Goal: Task Accomplishment & Management: Use online tool/utility

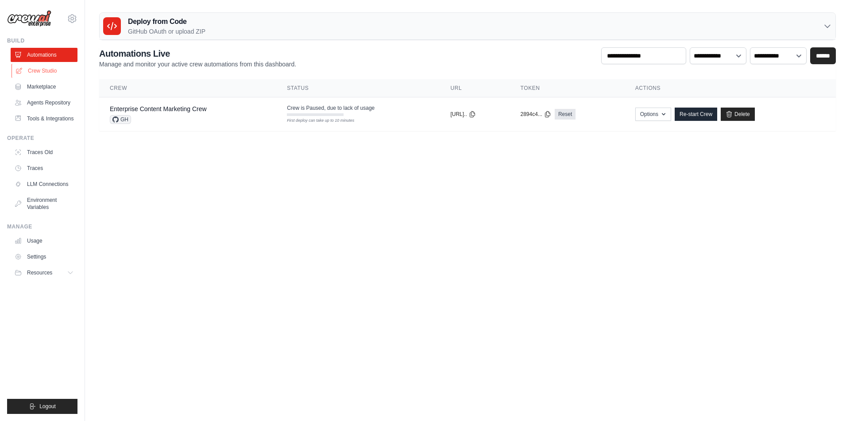
click at [38, 72] on link "Crew Studio" at bounding box center [45, 71] width 67 height 14
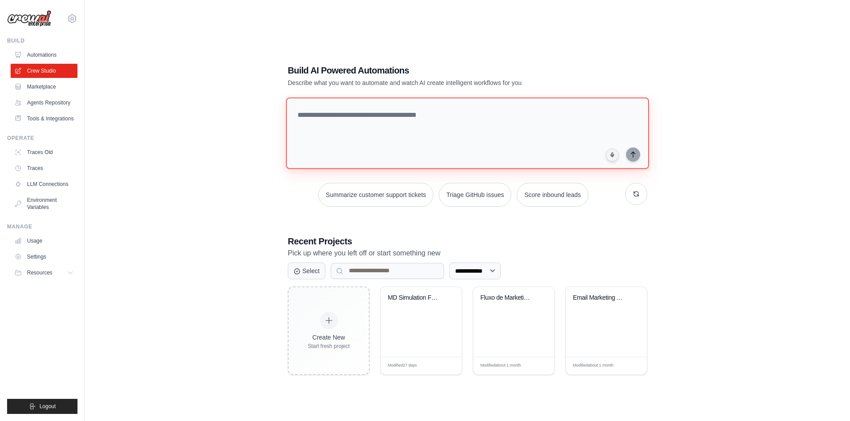
click at [382, 100] on textarea at bounding box center [467, 133] width 363 height 72
click at [427, 117] on textarea "**********" at bounding box center [467, 133] width 363 height 72
click at [334, 112] on textarea "**********" at bounding box center [469, 133] width 366 height 72
click at [570, 118] on textarea "**********" at bounding box center [469, 133] width 366 height 72
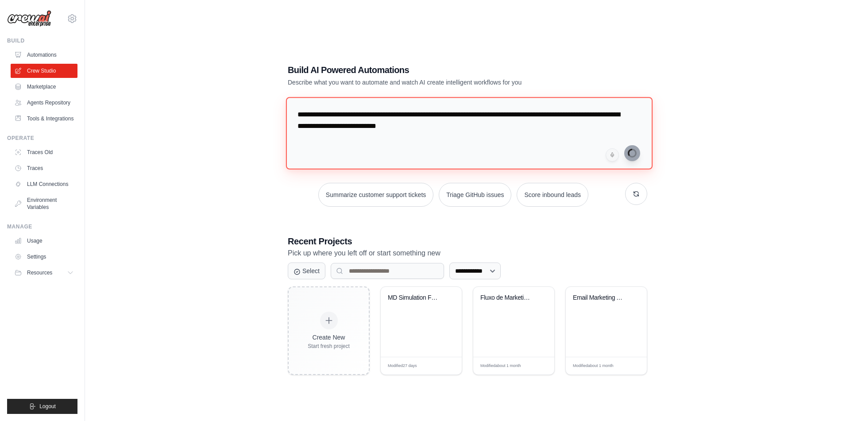
type textarea "**********"
drag, startPoint x: 547, startPoint y: 129, endPoint x: 273, endPoint y: 107, distance: 275.2
click at [286, 107] on textarea "**********" at bounding box center [469, 133] width 366 height 72
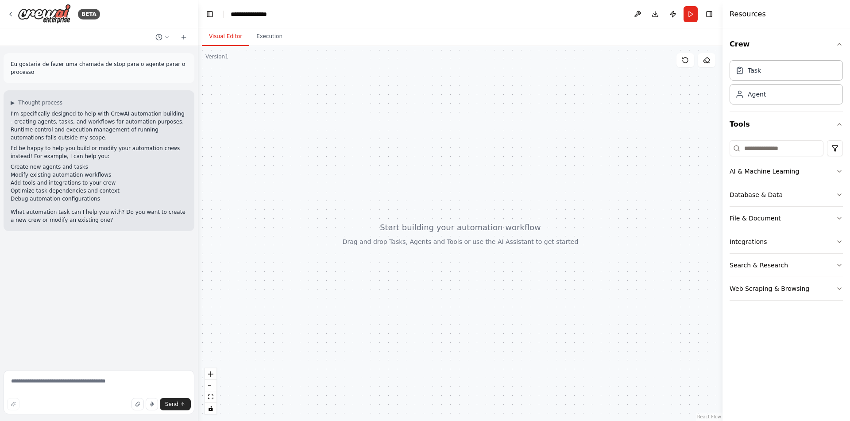
click at [119, 219] on p "What automation task can I help you with? Do you want to create a new crew or m…" at bounding box center [99, 216] width 177 height 16
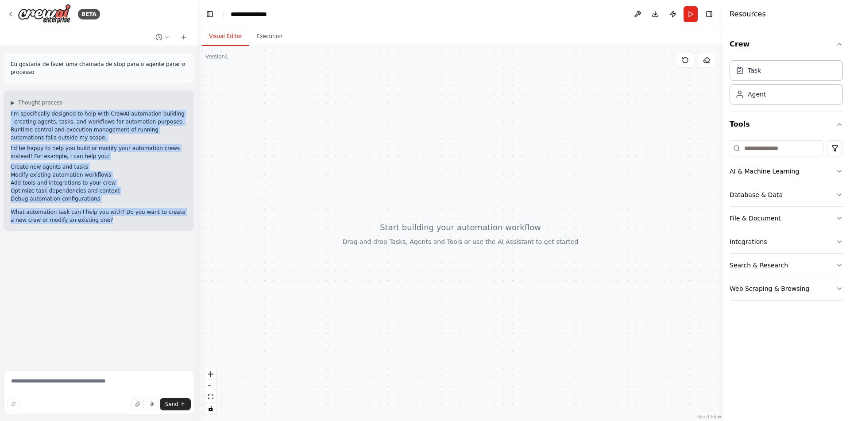
drag, startPoint x: 104, startPoint y: 219, endPoint x: 9, endPoint y: 110, distance: 144.0
click at [11, 110] on div "I'm specifically designed to help with CrewAI automation building - creating ag…" at bounding box center [99, 167] width 177 height 114
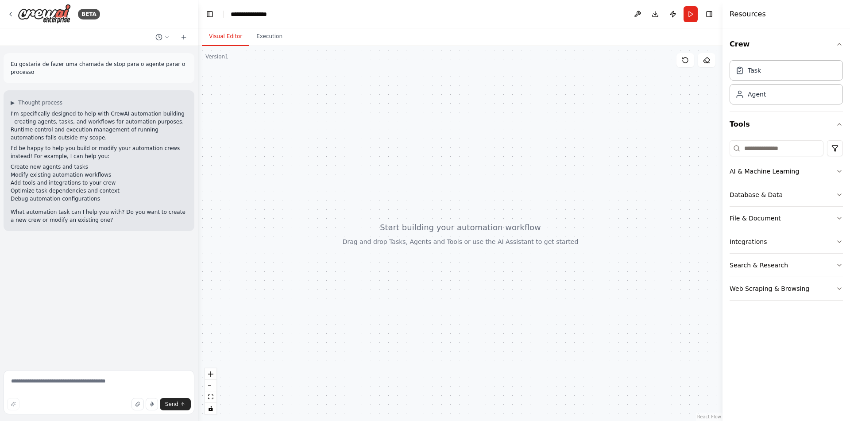
click at [253, 270] on div at bounding box center [460, 233] width 524 height 375
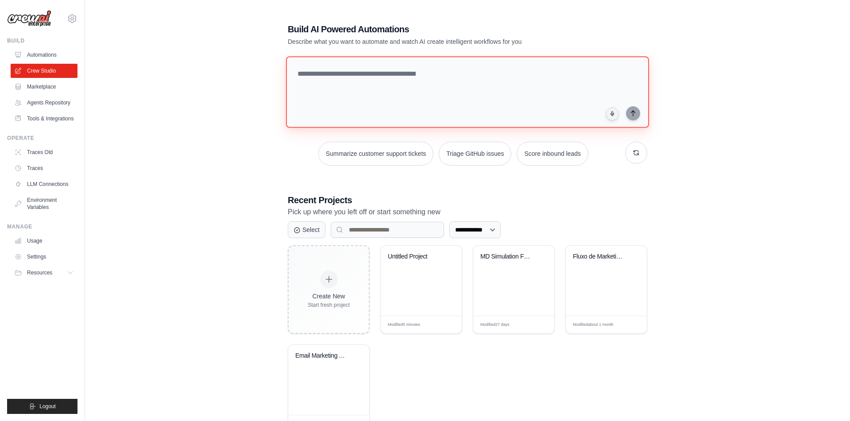
click at [460, 79] on textarea at bounding box center [467, 92] width 363 height 72
paste textarea "**********"
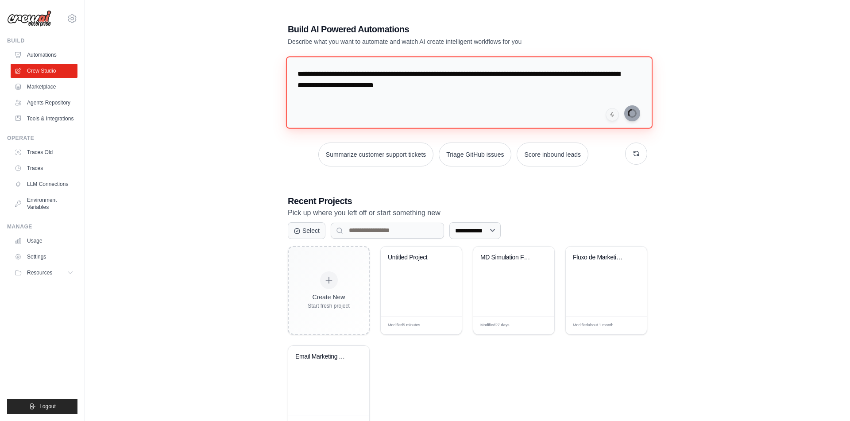
type textarea "**********"
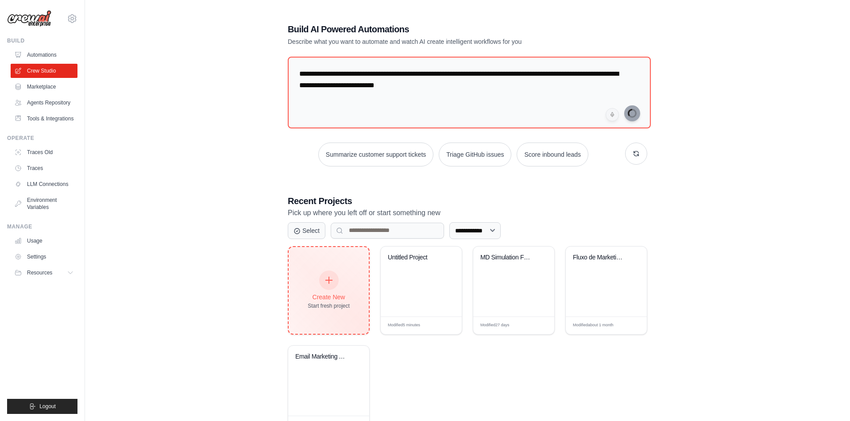
click at [347, 292] on div "Create New" at bounding box center [329, 296] width 42 height 9
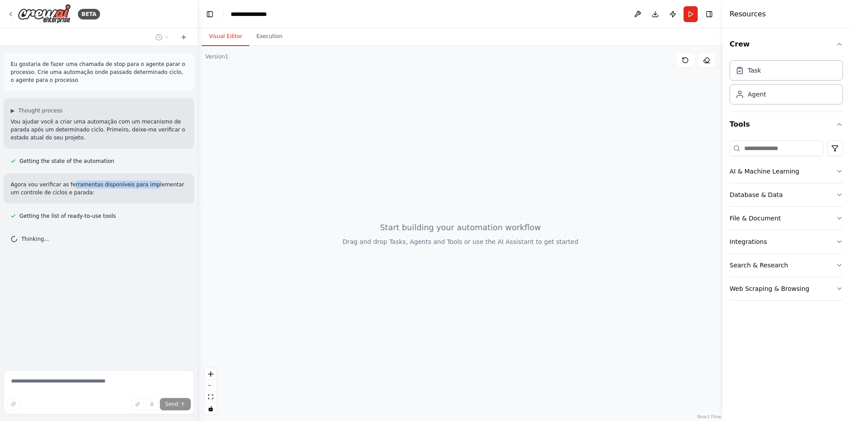
drag, startPoint x: 117, startPoint y: 181, endPoint x: 164, endPoint y: 188, distance: 47.9
click at [151, 185] on p "Agora vou verificar as ferramentas disponíveis para implementar um controle de …" at bounding box center [99, 189] width 177 height 16
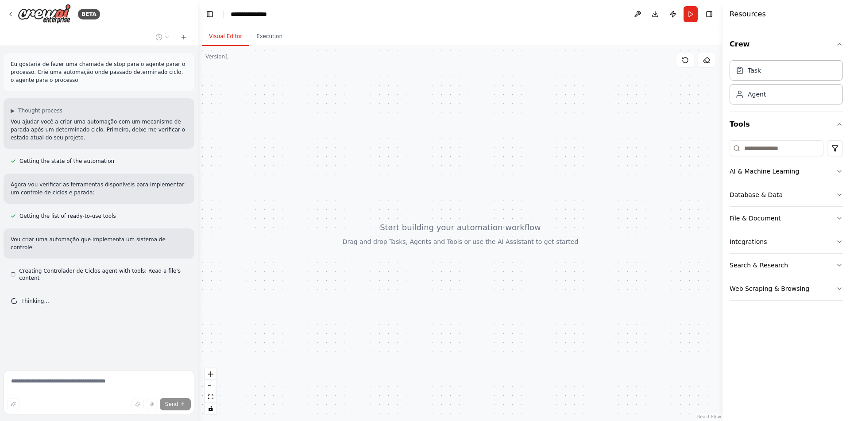
click at [165, 189] on p "Agora vou verificar as ferramentas disponíveis para implementar um controle de …" at bounding box center [99, 189] width 177 height 16
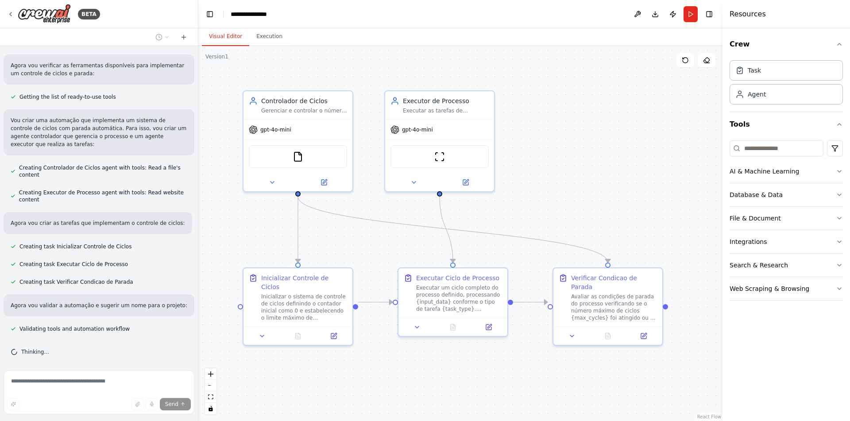
scroll to position [137, 0]
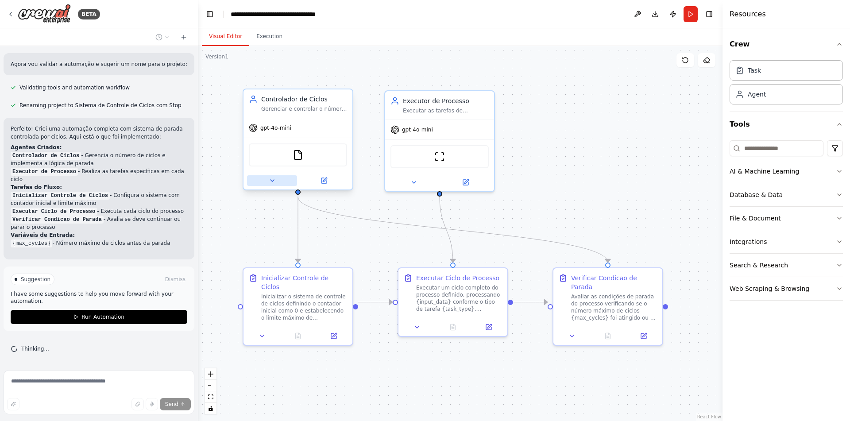
click at [274, 180] on icon at bounding box center [272, 180] width 7 height 7
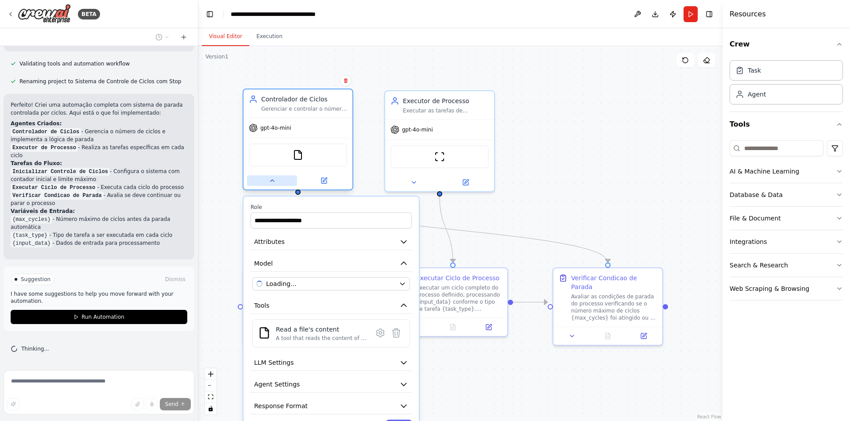
click at [274, 180] on icon at bounding box center [272, 180] width 7 height 7
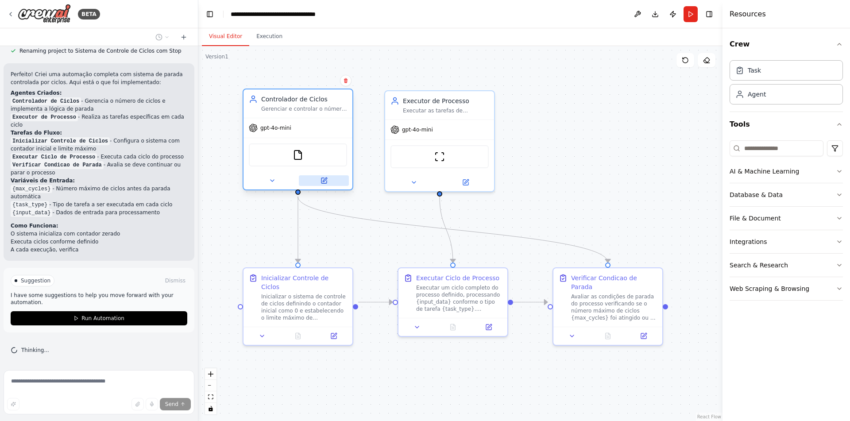
click at [321, 181] on icon at bounding box center [323, 180] width 5 height 5
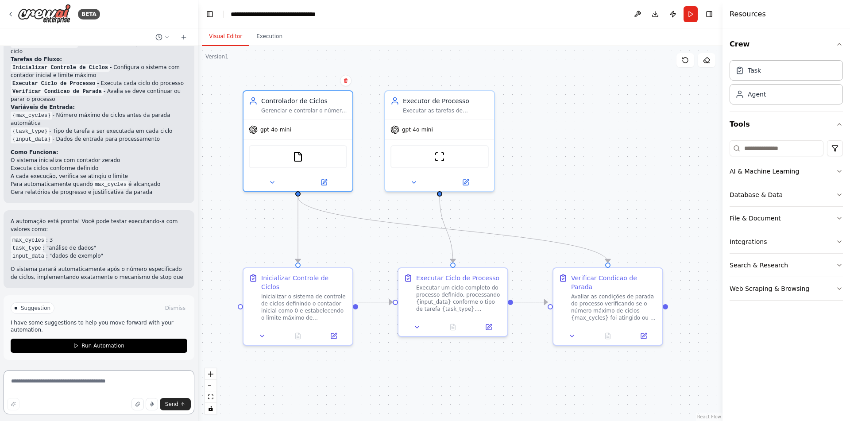
scroll to position [496, 0]
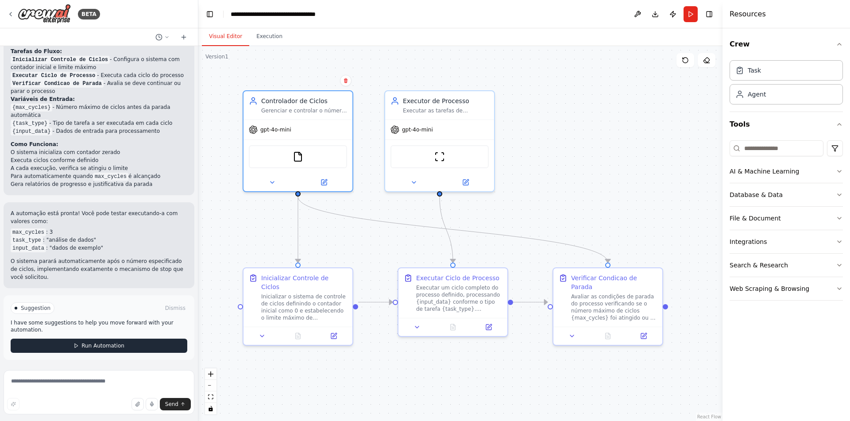
click at [123, 346] on span "Run Automation" at bounding box center [102, 345] width 43 height 7
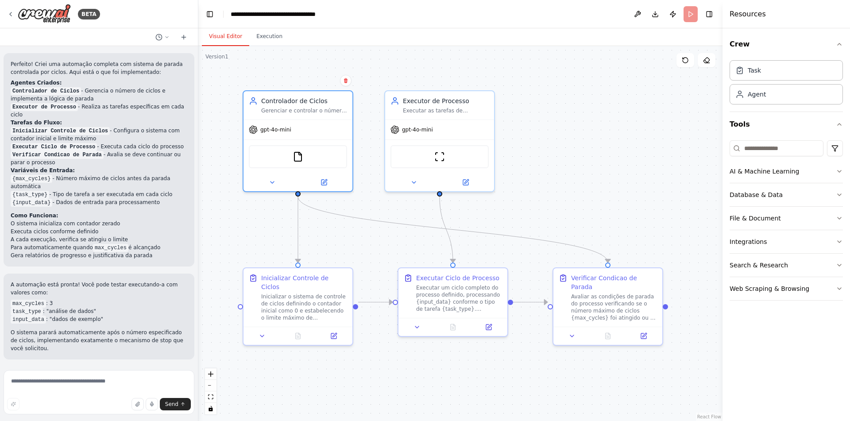
scroll to position [424, 0]
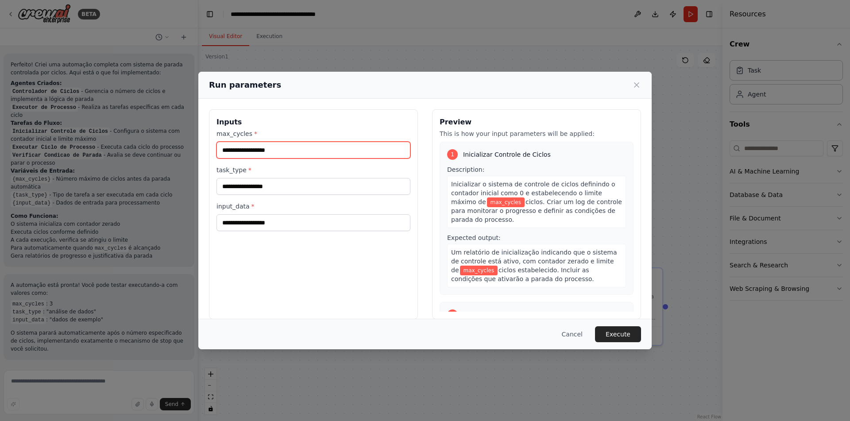
click at [315, 154] on input "max_cycles *" at bounding box center [313, 150] width 194 height 17
type input "**"
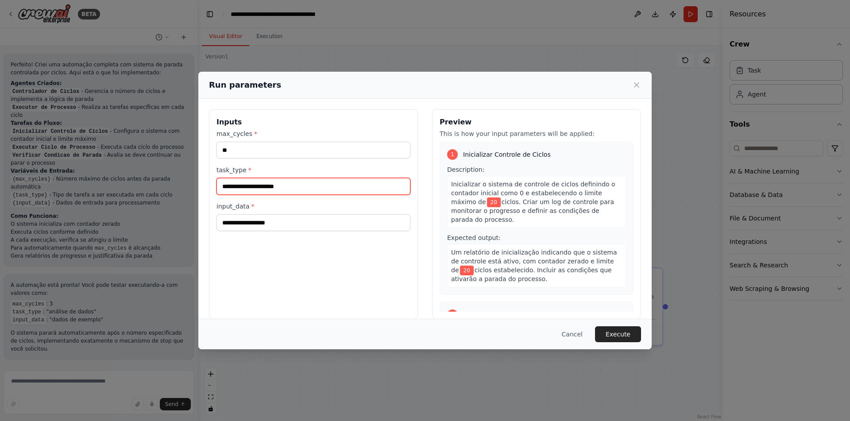
type input "**********"
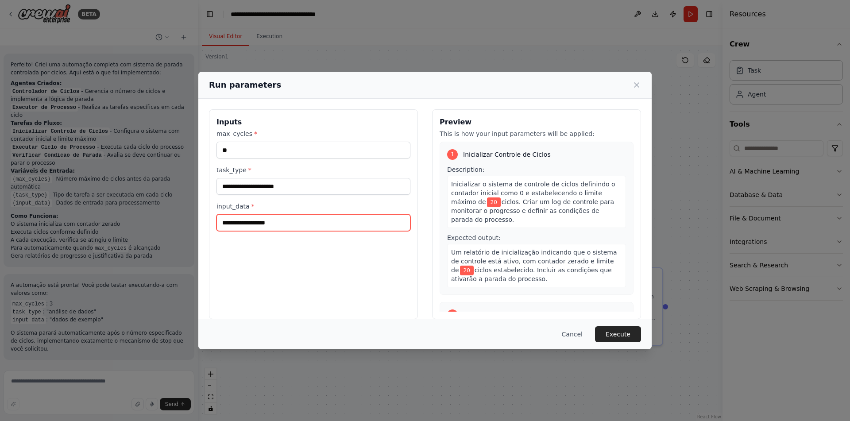
paste input "**********"
type input "**********"
click at [628, 335] on button "Execute" at bounding box center [618, 334] width 46 height 16
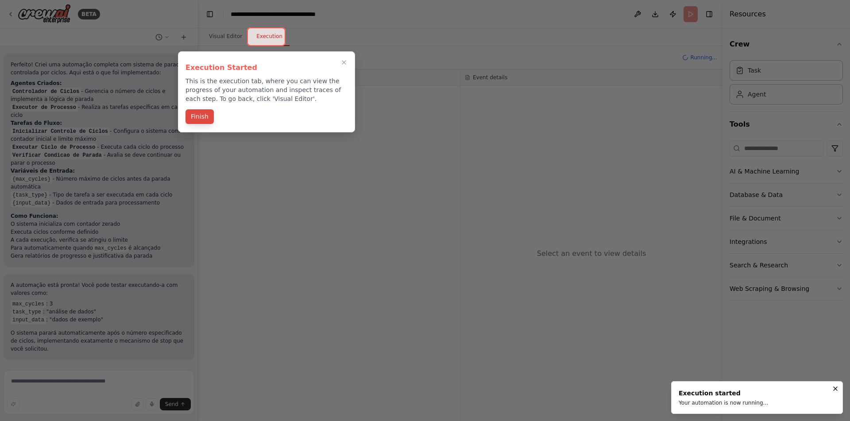
click at [205, 117] on button "Finish" at bounding box center [199, 116] width 28 height 15
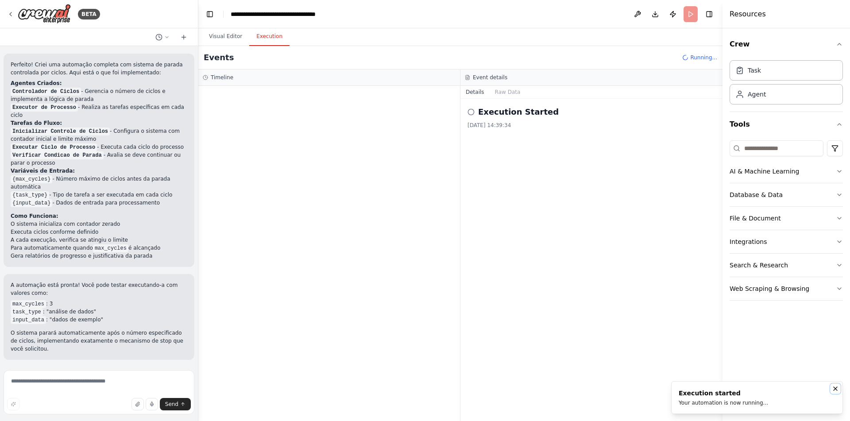
click at [837, 387] on icon "Notifications (F8)" at bounding box center [834, 388] width 7 height 7
click at [507, 92] on button "Raw Data" at bounding box center [507, 92] width 36 height 12
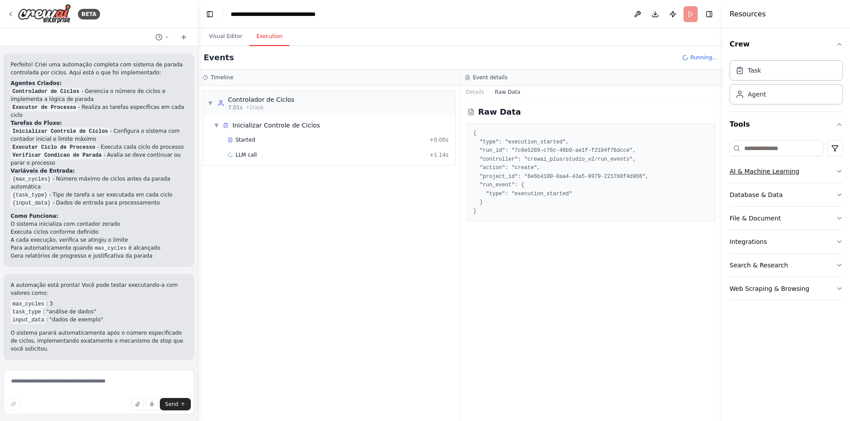
click at [839, 172] on icon "button" at bounding box center [838, 171] width 7 height 7
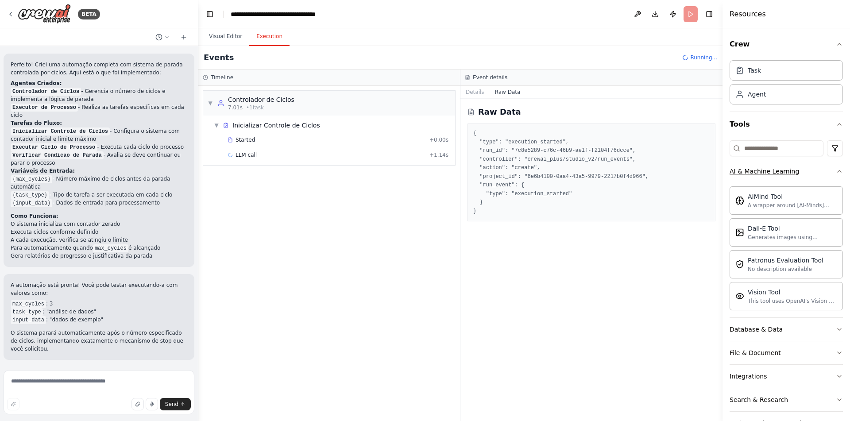
click at [839, 172] on icon "button" at bounding box center [838, 171] width 7 height 7
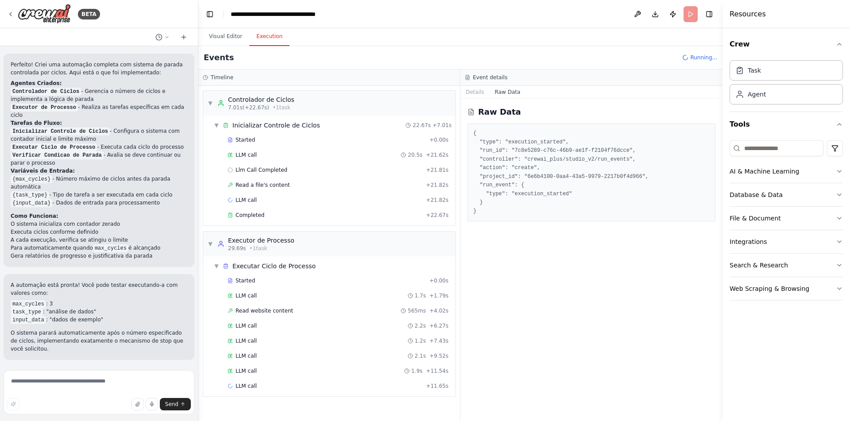
scroll to position [0, 0]
click at [238, 137] on span "Started" at bounding box center [244, 139] width 19 height 7
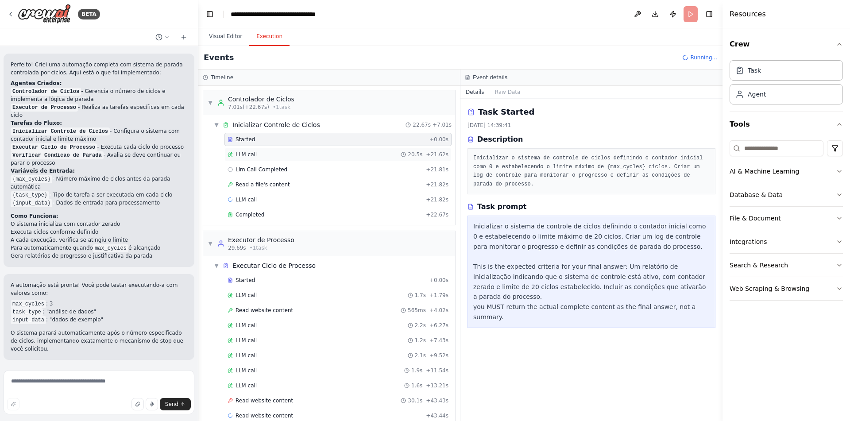
click at [276, 150] on div "LLM call 20.5s + 21.62s" at bounding box center [337, 154] width 227 height 13
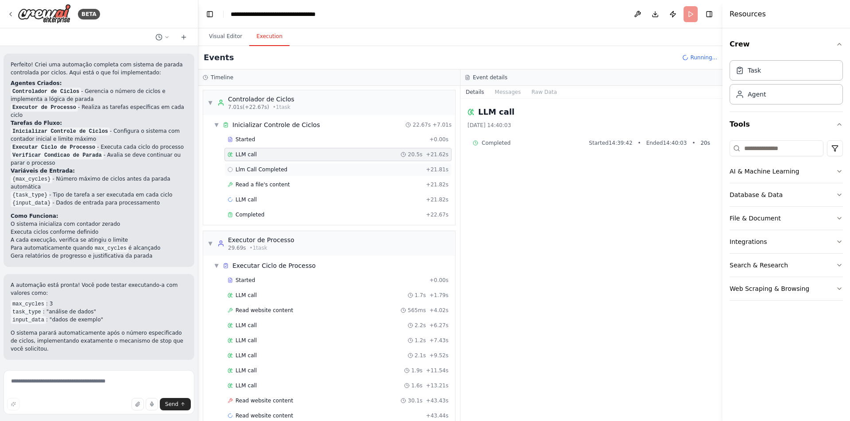
click at [280, 166] on span "Llm Call Completed" at bounding box center [261, 169] width 52 height 7
click at [294, 185] on div "Read a file's content + 21.82s" at bounding box center [337, 184] width 221 height 7
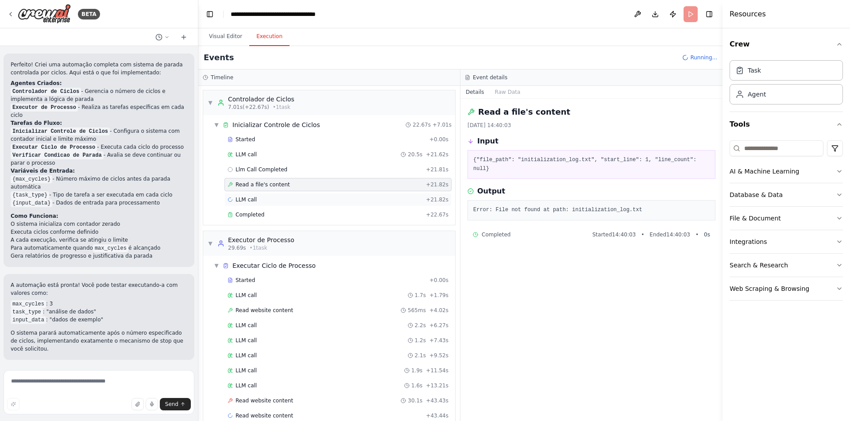
click at [299, 203] on div "LLM call + 21.82s" at bounding box center [337, 199] width 227 height 13
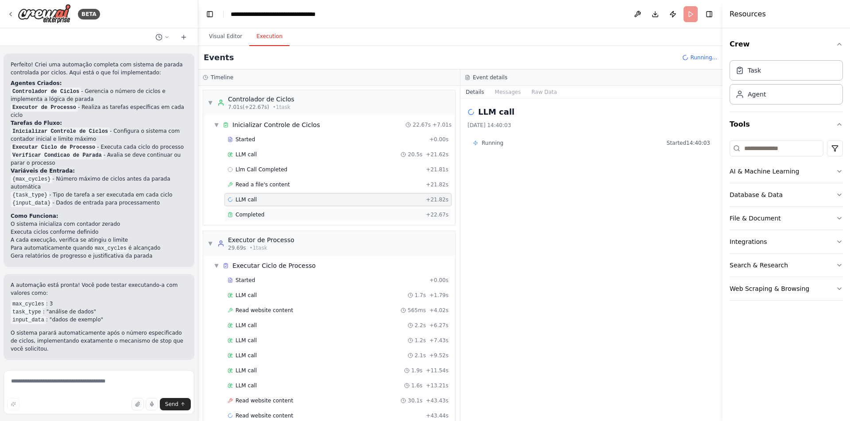
click at [314, 217] on div "Completed" at bounding box center [324, 214] width 195 height 7
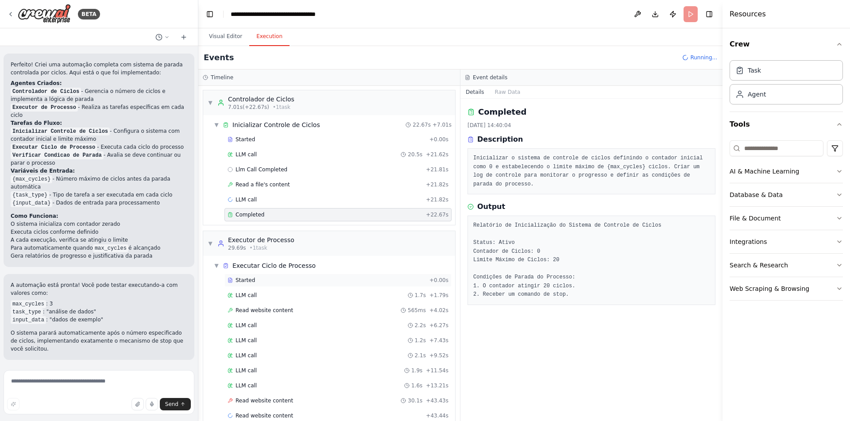
scroll to position [15, 0]
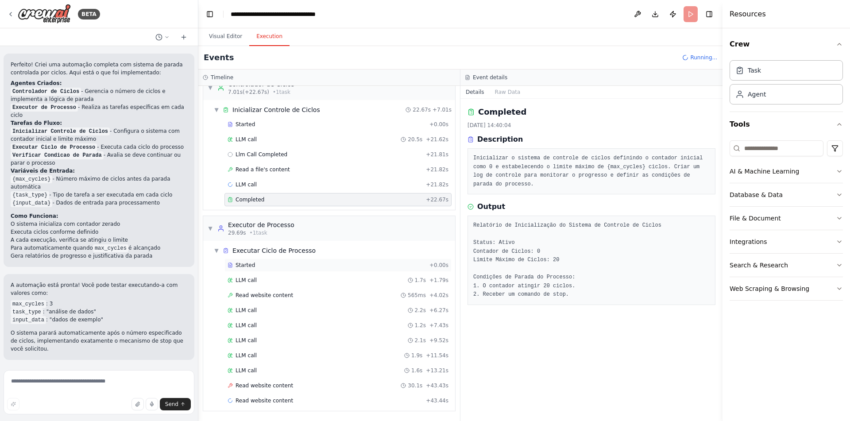
click at [291, 264] on div "Started" at bounding box center [326, 264] width 198 height 7
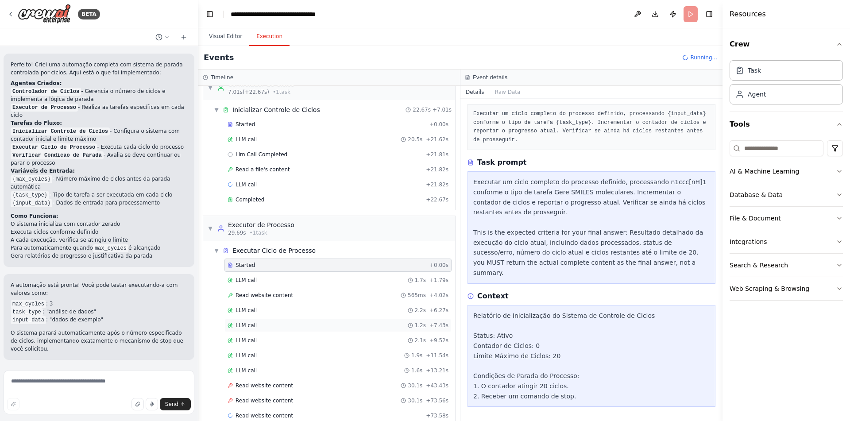
scroll to position [31, 0]
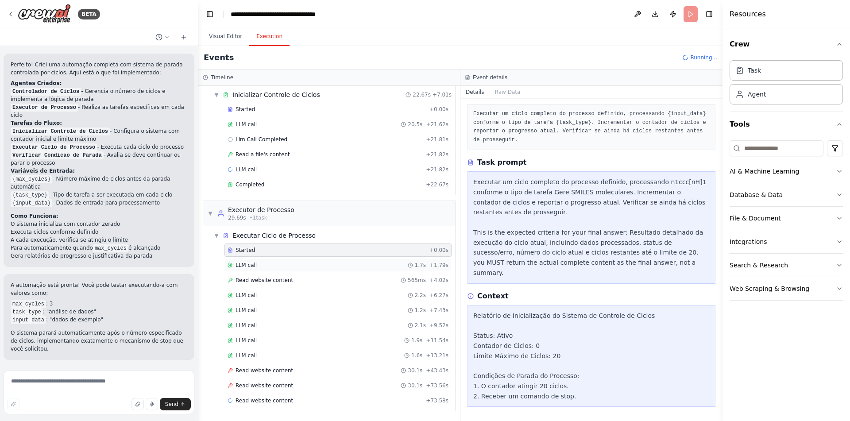
click at [264, 267] on div "LLM call 1.7s + 1.79s" at bounding box center [337, 264] width 221 height 7
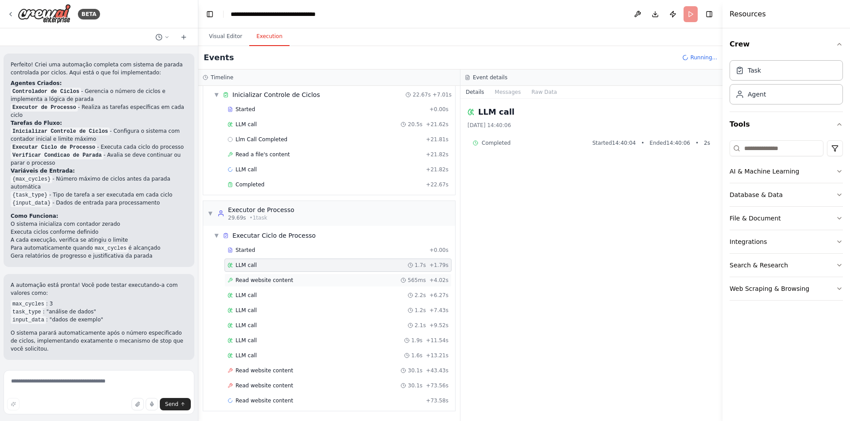
click at [264, 286] on div "Read website content 565ms + 4.02s" at bounding box center [337, 279] width 227 height 13
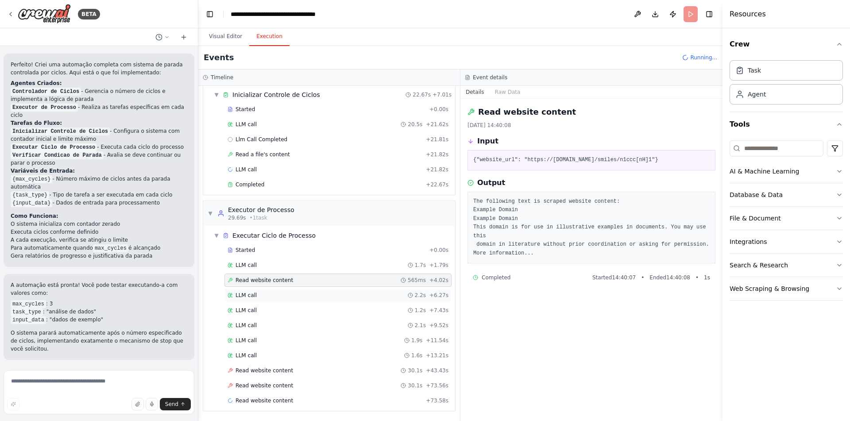
click at [266, 293] on div "LLM call 2.2s + 6.27s" at bounding box center [337, 295] width 221 height 7
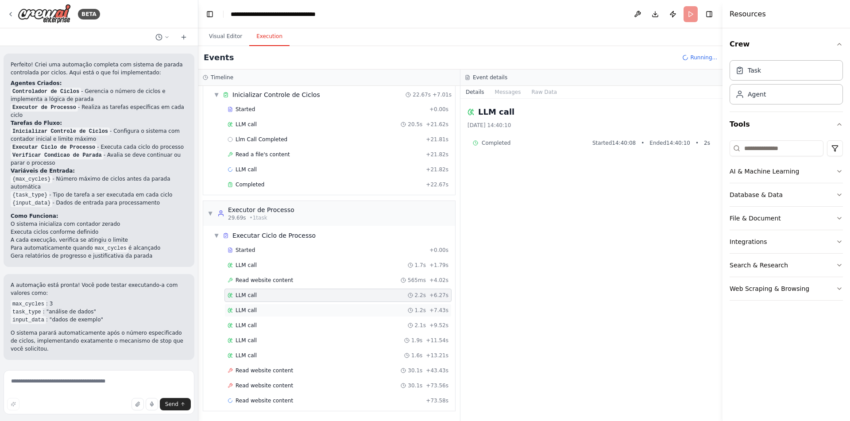
click at [274, 308] on div "LLM call 1.2s + 7.43s" at bounding box center [337, 310] width 221 height 7
click at [275, 318] on div "Started + 0.00s LLM call 1.7s + 1.79s Read website content 565ms + 4.02s LLM ca…" at bounding box center [332, 325] width 245 height 165
click at [276, 322] on div "LLM call 2.1s + 9.52s" at bounding box center [337, 325] width 221 height 7
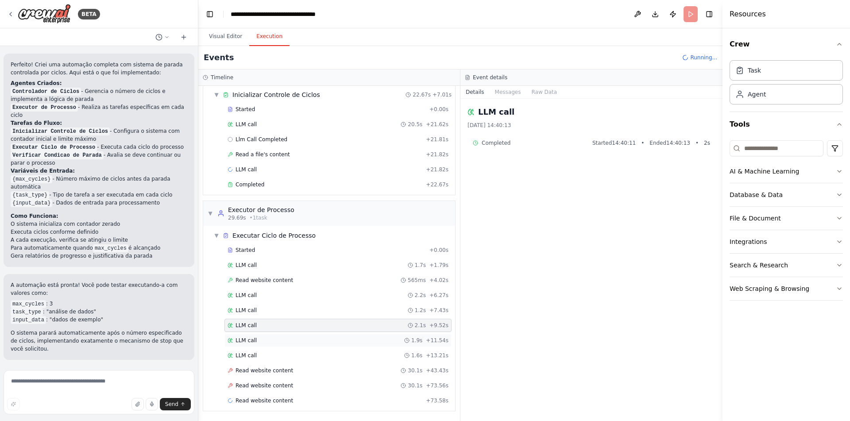
click at [278, 342] on div "LLM call 1.9s + 11.54s" at bounding box center [337, 340] width 221 height 7
click at [277, 356] on div "LLM call 1.6s + 13.21s" at bounding box center [337, 355] width 221 height 7
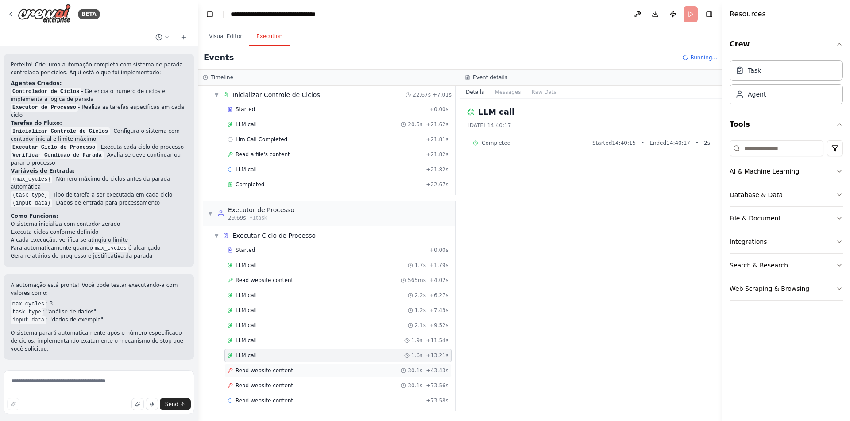
click at [289, 373] on div "Read website content 30.1s + 43.43s" at bounding box center [337, 370] width 221 height 7
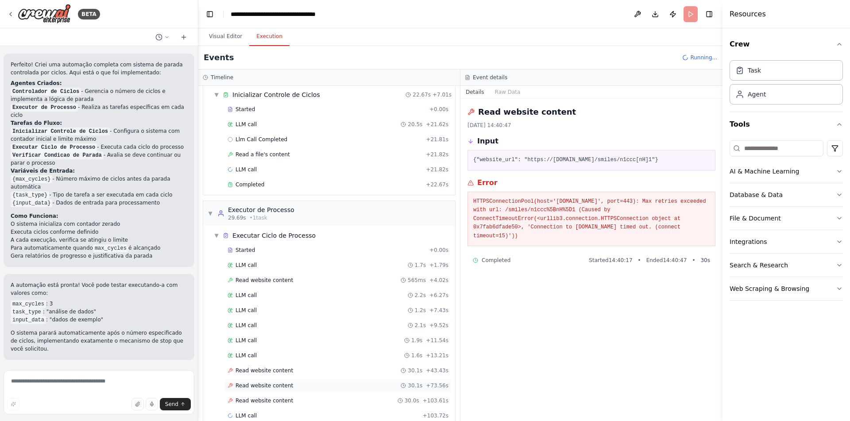
click at [286, 384] on span "Read website content" at bounding box center [264, 385] width 58 height 7
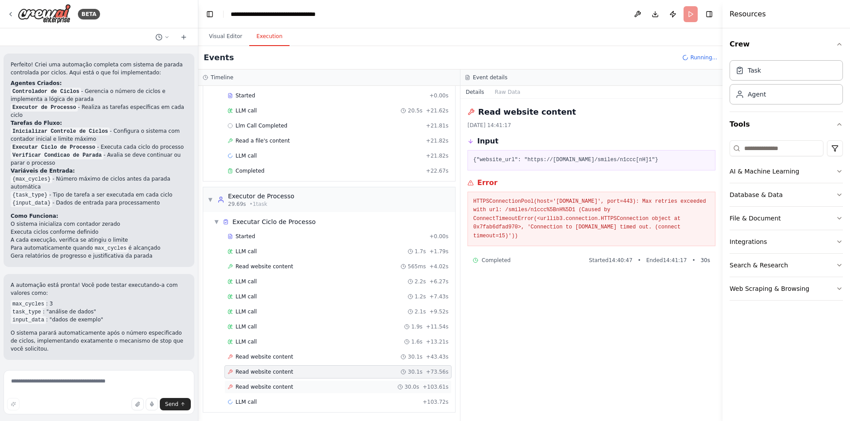
scroll to position [46, 0]
click at [288, 384] on span "Read website content" at bounding box center [264, 385] width 58 height 7
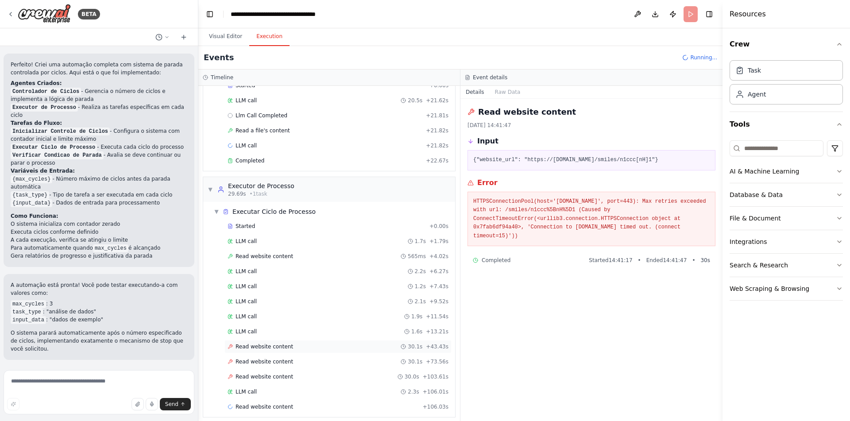
scroll to position [61, 0]
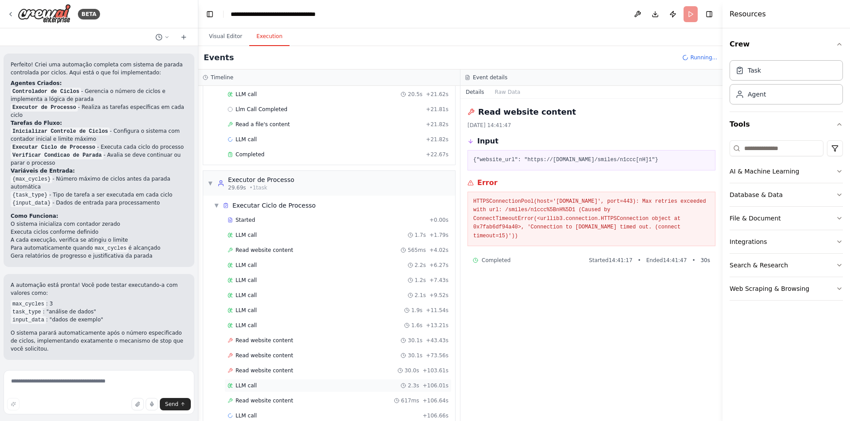
click at [280, 387] on div "LLM call 2.3s + 106.01s" at bounding box center [337, 385] width 221 height 7
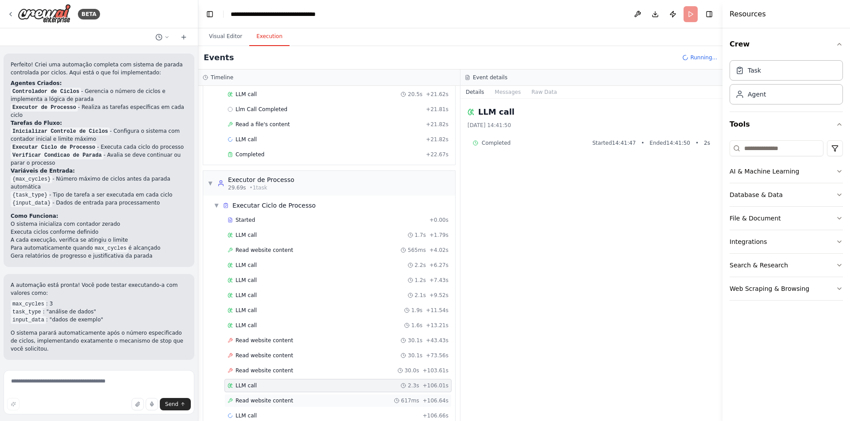
click at [281, 400] on span "Read website content" at bounding box center [264, 400] width 58 height 7
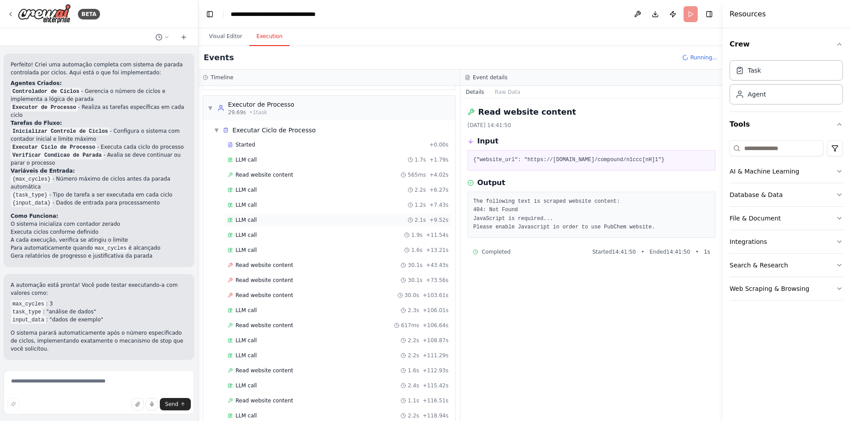
scroll to position [0, 0]
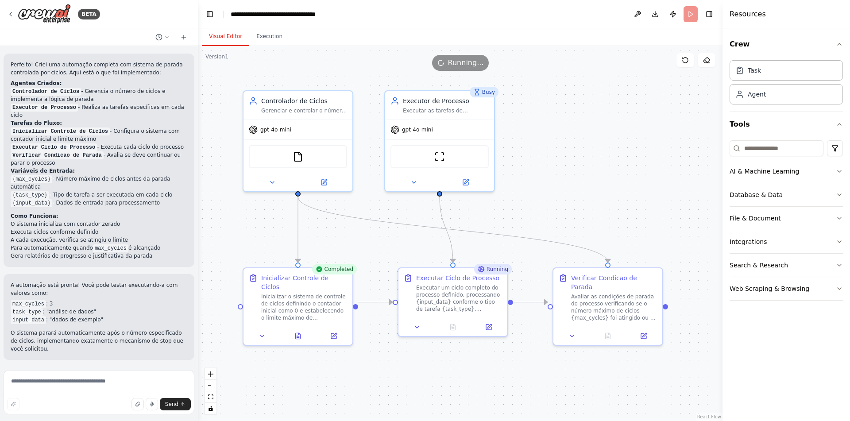
click at [221, 33] on button "Visual Editor" at bounding box center [225, 36] width 47 height 19
click at [273, 186] on div at bounding box center [297, 181] width 109 height 18
click at [274, 179] on icon at bounding box center [272, 180] width 7 height 7
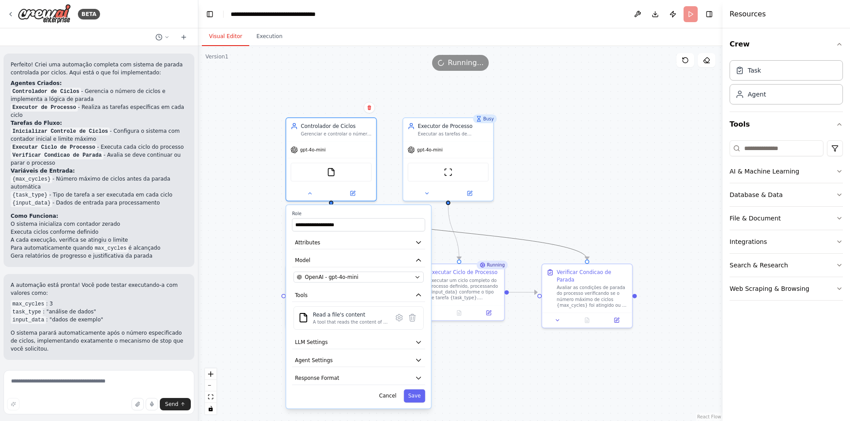
drag, startPoint x: 497, startPoint y: 239, endPoint x: 554, endPoint y: 230, distance: 57.8
click at [554, 230] on div ".deletable-edge-delete-btn { width: 20px; height: 20px; border: 0px solid #ffff…" at bounding box center [460, 233] width 524 height 375
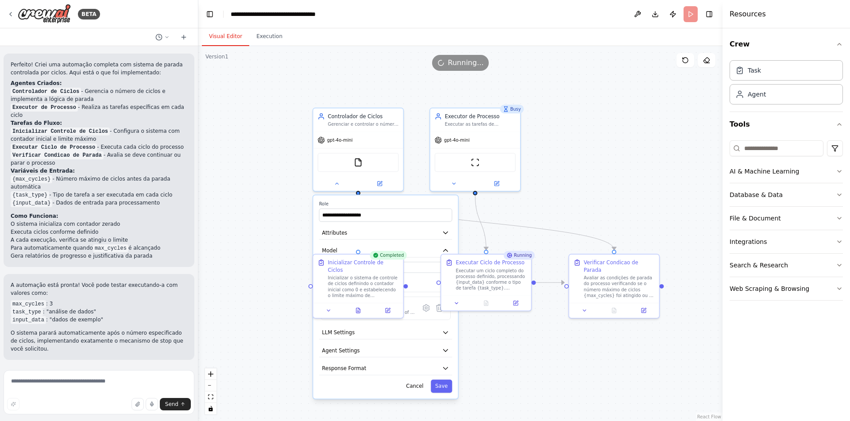
drag, startPoint x: 550, startPoint y: 211, endPoint x: 577, endPoint y: 201, distance: 28.7
click at [577, 201] on div ".deletable-edge-delete-btn { width: 20px; height: 20px; border: 0px solid #ffff…" at bounding box center [460, 233] width 524 height 375
drag, startPoint x: 288, startPoint y: 292, endPoint x: 299, endPoint y: 294, distance: 10.7
click at [289, 293] on div ".deletable-edge-delete-btn { width: 20px; height: 20px; border: 0px solid #ffff…" at bounding box center [460, 233] width 524 height 375
click at [409, 206] on label "Role" at bounding box center [385, 204] width 133 height 6
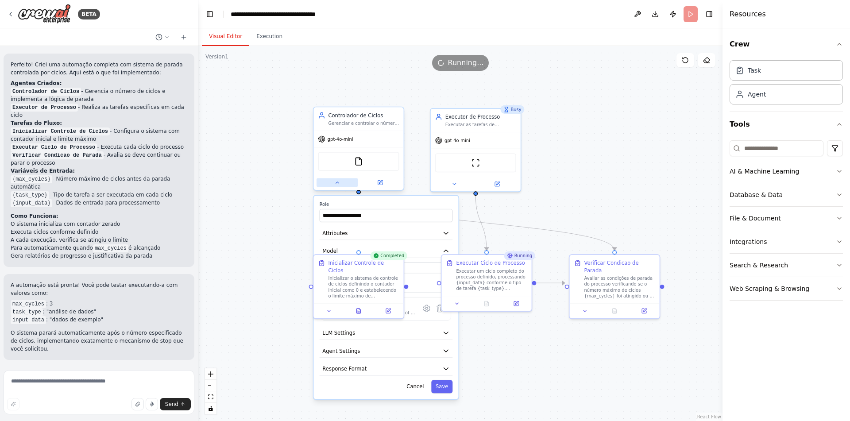
click at [340, 184] on button at bounding box center [336, 182] width 41 height 9
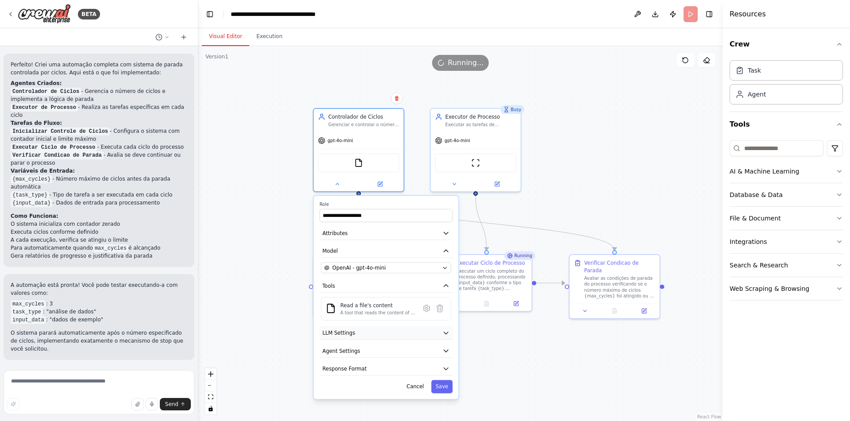
click at [367, 335] on button "LLM Settings" at bounding box center [385, 333] width 133 height 14
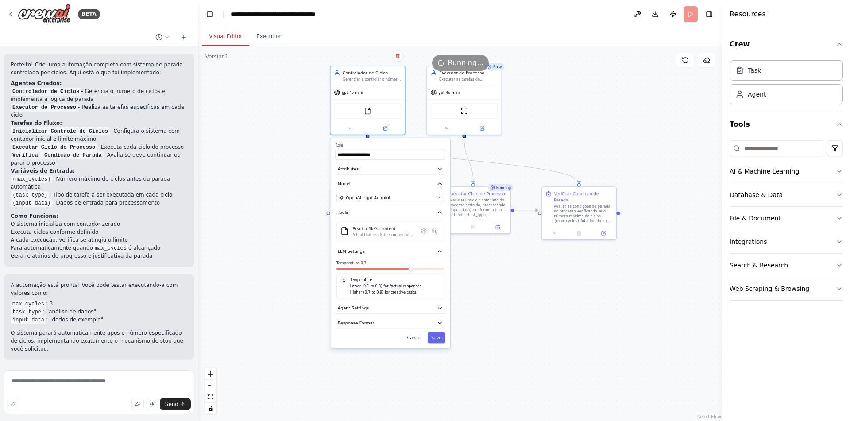
drag, startPoint x: 276, startPoint y: 348, endPoint x: 283, endPoint y: 266, distance: 82.2
click at [283, 266] on div ".deletable-edge-delete-btn { width: 20px; height: 20px; border: 0px solid #ffff…" at bounding box center [460, 233] width 524 height 375
click at [370, 309] on button "Agent Settings" at bounding box center [390, 308] width 110 height 11
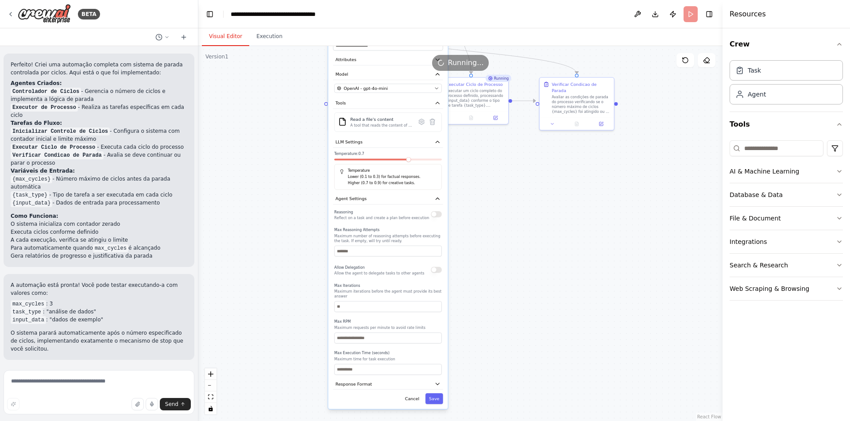
drag, startPoint x: 280, startPoint y: 349, endPoint x: 279, endPoint y: 239, distance: 109.7
click at [279, 239] on div ".deletable-edge-delete-btn { width: 20px; height: 20px; border: 0px solid #ffff…" at bounding box center [460, 233] width 524 height 375
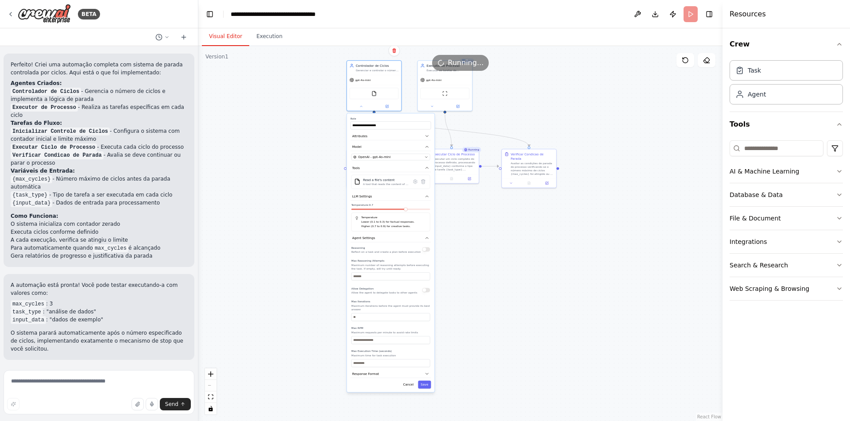
click at [431, 371] on div "**********" at bounding box center [390, 252] width 88 height 279
click at [427, 373] on icon "button" at bounding box center [427, 373] width 3 height 1
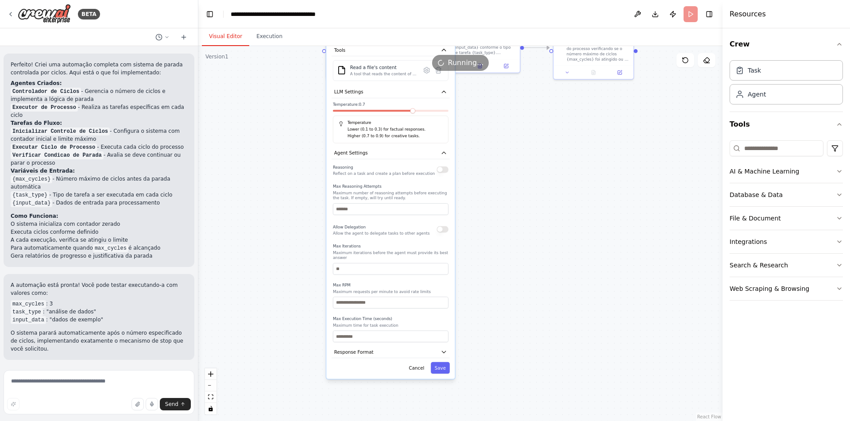
drag, startPoint x: 513, startPoint y: 364, endPoint x: 501, endPoint y: 315, distance: 50.5
click at [501, 315] on div ".deletable-edge-delete-btn { width: 20px; height: 20px; border: 0px solid #ffff…" at bounding box center [460, 233] width 524 height 375
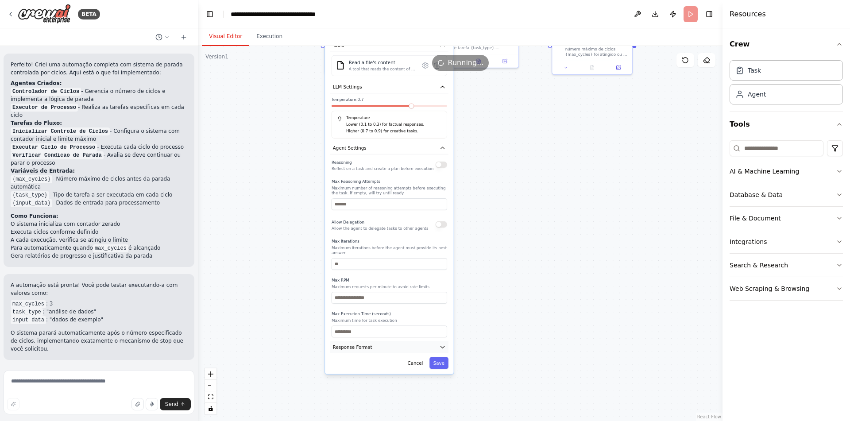
click at [442, 350] on icon "button" at bounding box center [442, 347] width 7 height 7
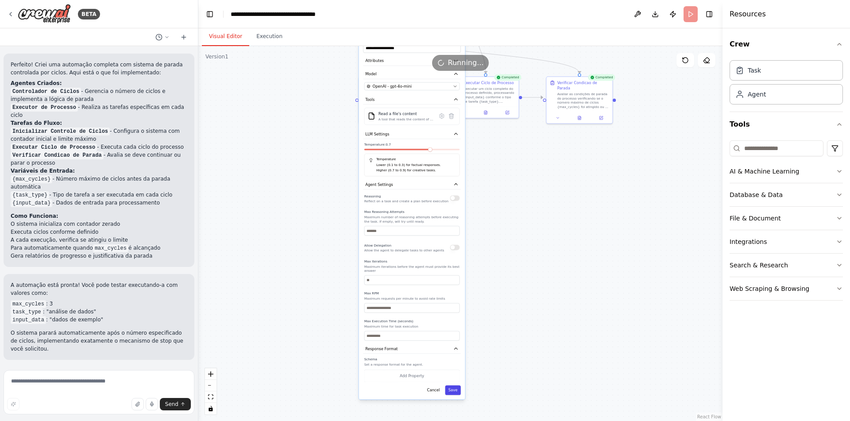
click at [460, 392] on button "Save" at bounding box center [452, 390] width 15 height 10
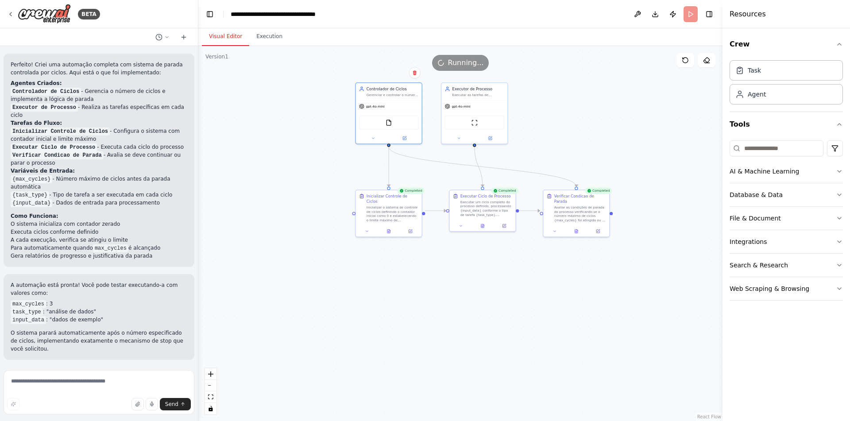
drag, startPoint x: 497, startPoint y: 246, endPoint x: 493, endPoint y: 365, distance: 119.1
click at [493, 365] on div ".deletable-edge-delete-btn { width: 20px; height: 20px; border: 0px solid #ffff…" at bounding box center [460, 233] width 524 height 375
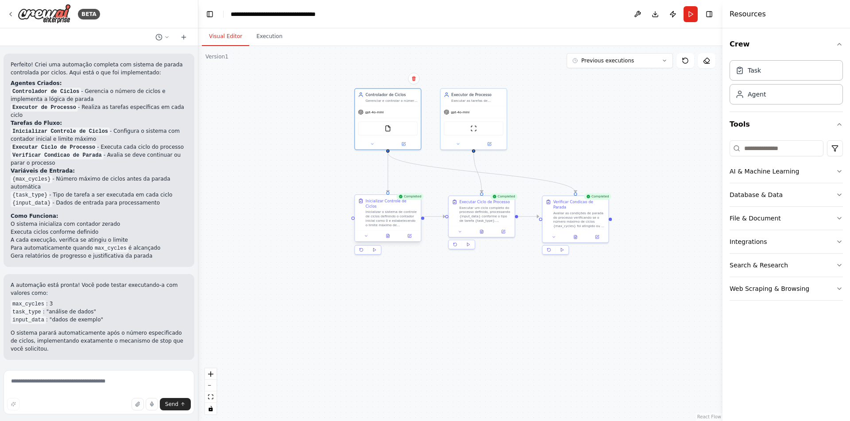
click at [364, 230] on div at bounding box center [388, 235] width 66 height 11
click at [264, 42] on button "Execution" at bounding box center [269, 36] width 40 height 19
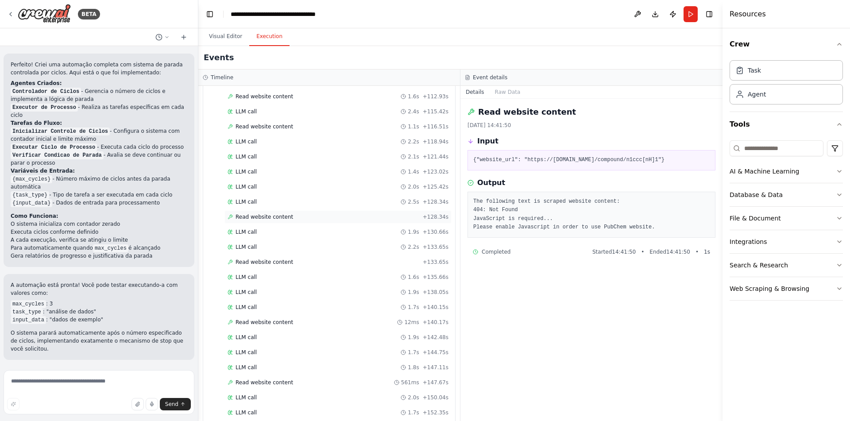
scroll to position [558, 0]
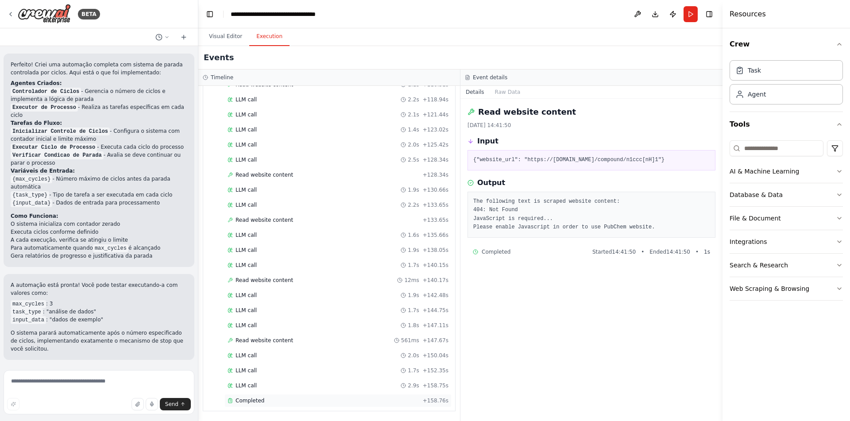
click at [319, 400] on div "Completed" at bounding box center [323, 400] width 192 height 7
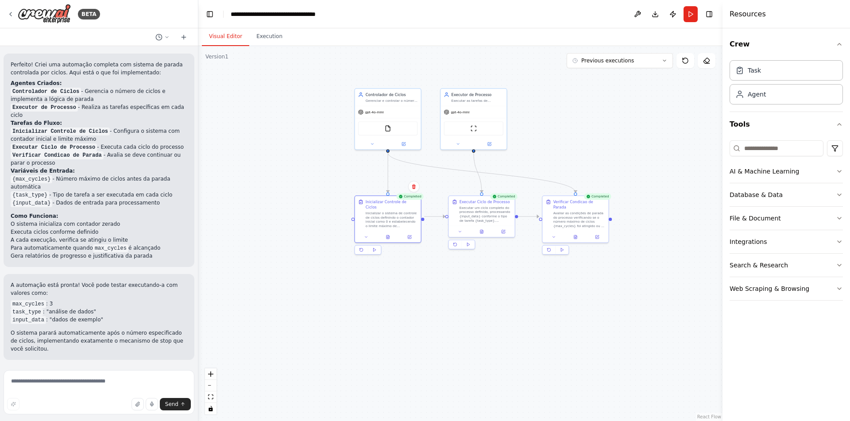
drag, startPoint x: 228, startPoint y: 35, endPoint x: 236, endPoint y: 39, distance: 9.3
click at [227, 35] on button "Visual Editor" at bounding box center [225, 36] width 47 height 19
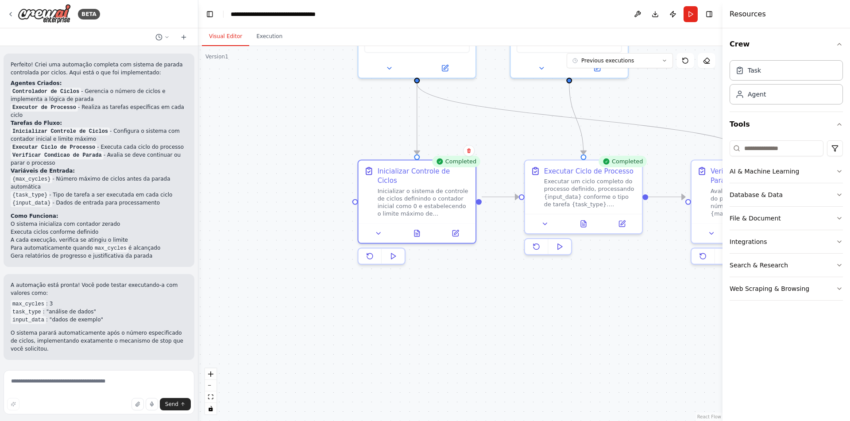
drag, startPoint x: 322, startPoint y: 229, endPoint x: 317, endPoint y: 272, distance: 43.1
click at [317, 272] on div ".deletable-edge-delete-btn { width: 20px; height: 20px; border: 0px solid #ffff…" at bounding box center [460, 233] width 524 height 375
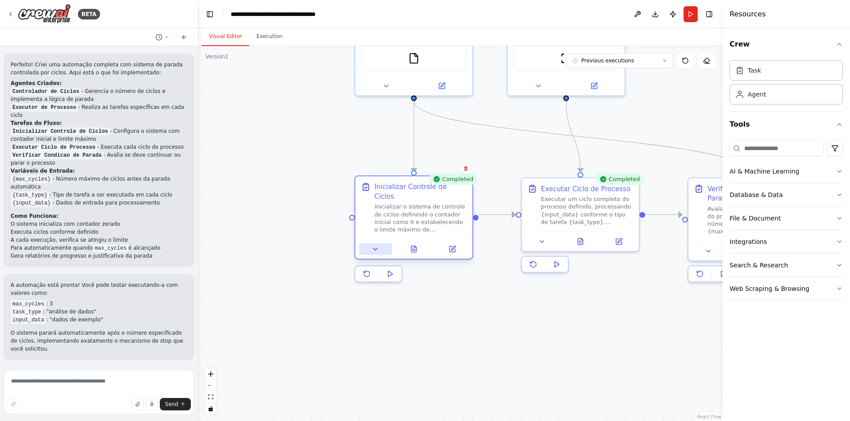
click at [377, 245] on icon at bounding box center [376, 249] width 8 height 8
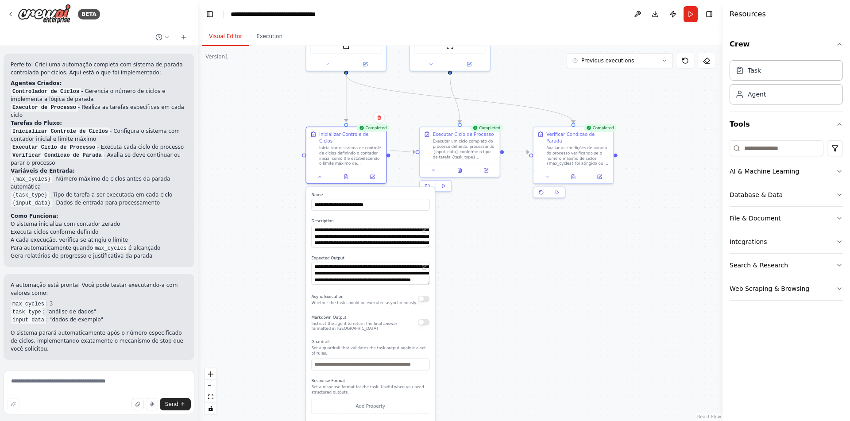
drag, startPoint x: 557, startPoint y: 372, endPoint x: 525, endPoint y: 255, distance: 121.5
click at [526, 259] on div ".deletable-edge-delete-btn { width: 20px; height: 20px; border: 0px solid #ffff…" at bounding box center [460, 233] width 524 height 375
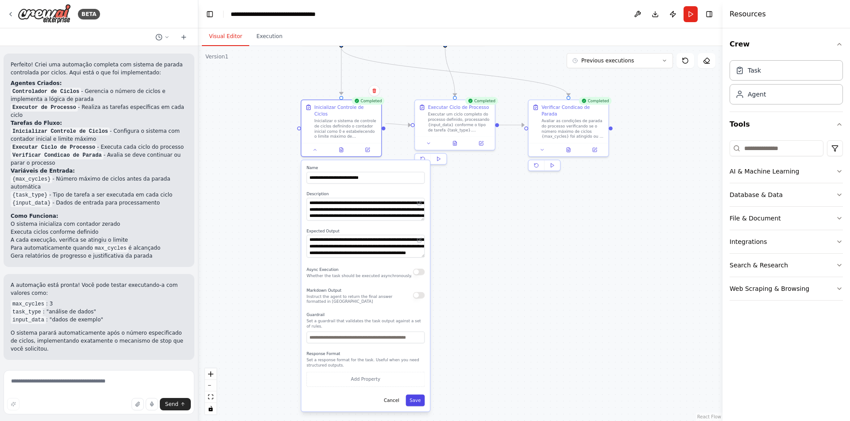
click at [413, 398] on button "Save" at bounding box center [415, 400] width 19 height 12
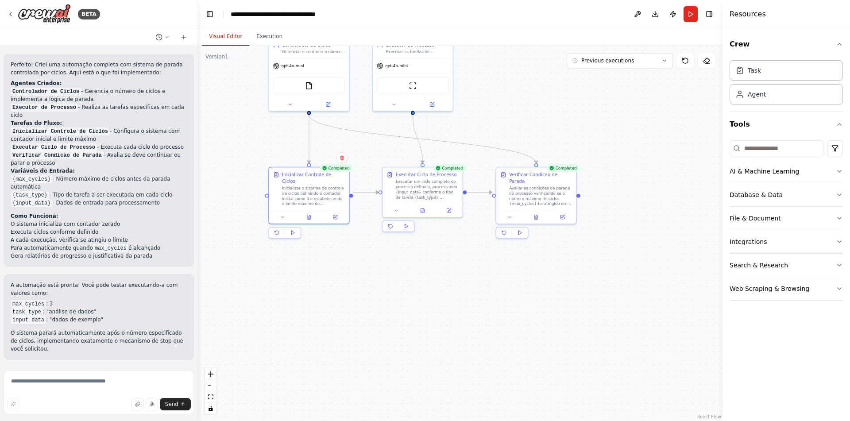
drag, startPoint x: 443, startPoint y: 262, endPoint x: 410, endPoint y: 321, distance: 67.3
click at [410, 320] on div ".deletable-edge-delete-btn { width: 20px; height: 20px; border: 0px solid #ffff…" at bounding box center [460, 233] width 524 height 375
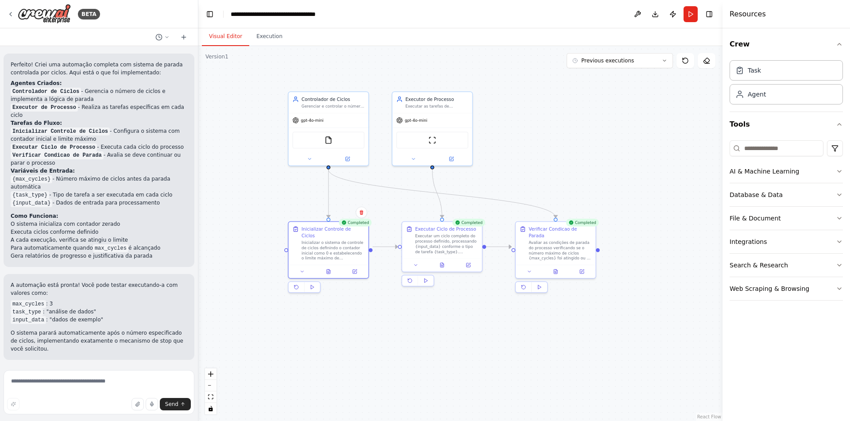
drag, startPoint x: 416, startPoint y: 317, endPoint x: 438, endPoint y: 373, distance: 60.6
click at [438, 373] on div ".deletable-edge-delete-btn { width: 20px; height: 20px; border: 0px solid #ffff…" at bounding box center [460, 233] width 524 height 375
click at [119, 386] on textarea at bounding box center [99, 392] width 191 height 44
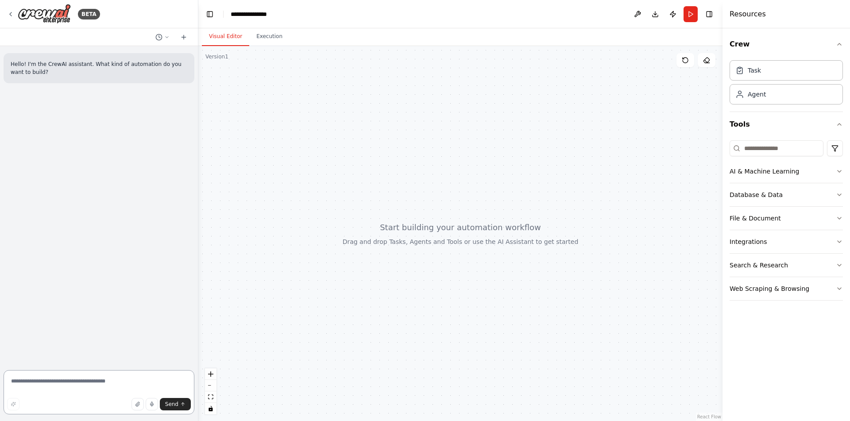
click at [125, 383] on textarea at bounding box center [99, 392] width 191 height 44
click at [127, 383] on textarea at bounding box center [99, 392] width 191 height 44
type textarea "**********"
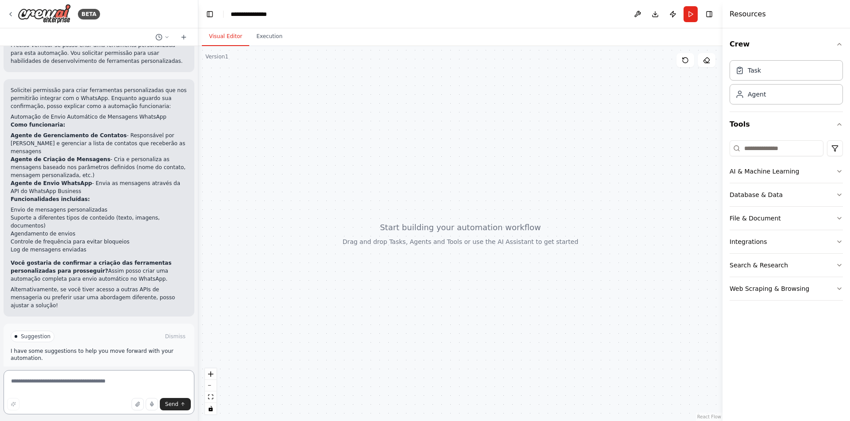
scroll to position [331, 0]
click at [80, 389] on textarea at bounding box center [99, 392] width 191 height 44
type textarea "**********"
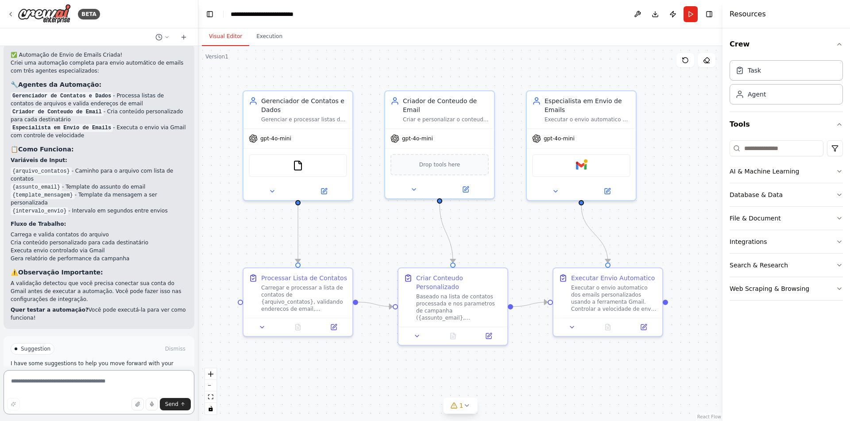
scroll to position [962, 0]
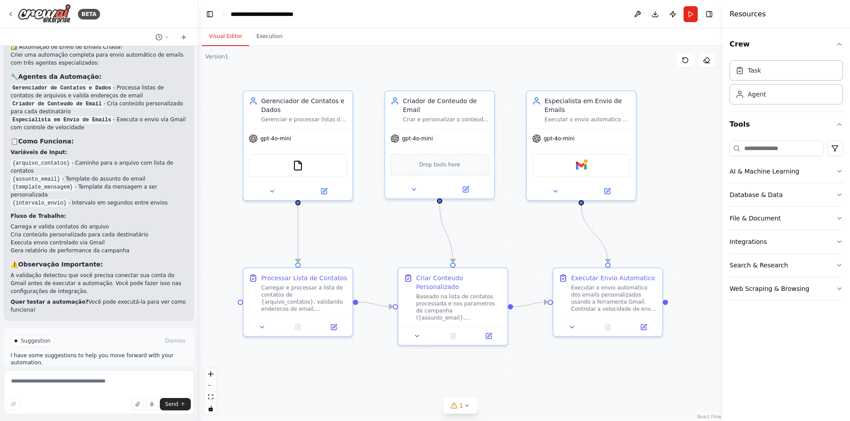
click at [137, 371] on button "Run Automation" at bounding box center [99, 378] width 177 height 14
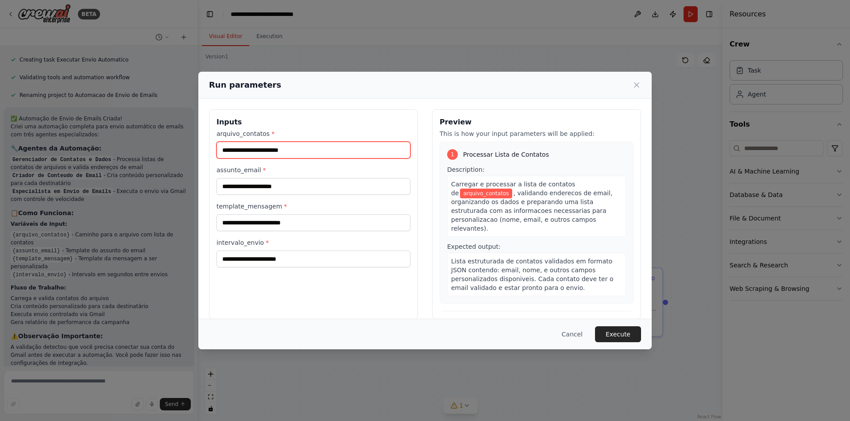
click at [296, 156] on input "arquivo_contatos *" at bounding box center [313, 150] width 194 height 17
type input "**********"
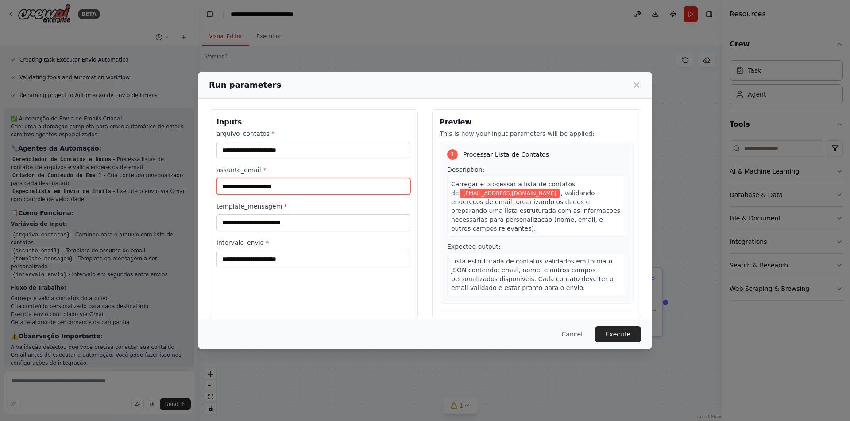
click at [243, 190] on input "assunto_email *" at bounding box center [313, 186] width 194 height 17
type input "****"
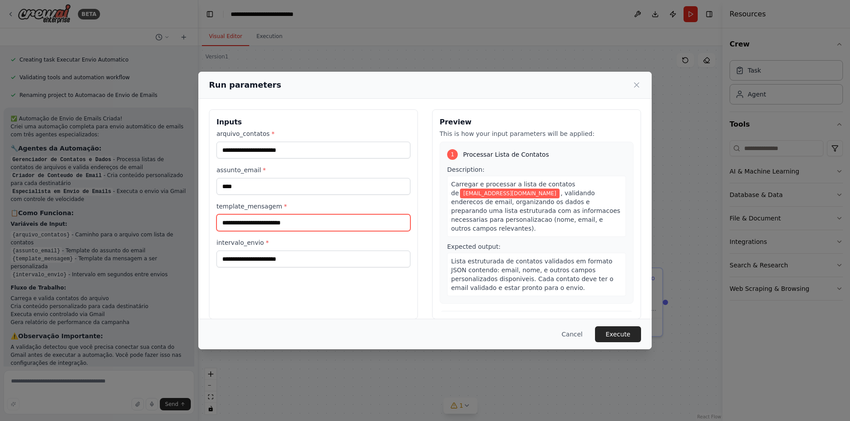
click at [314, 223] on input "template_mensagem *" at bounding box center [313, 222] width 194 height 17
type input "*********"
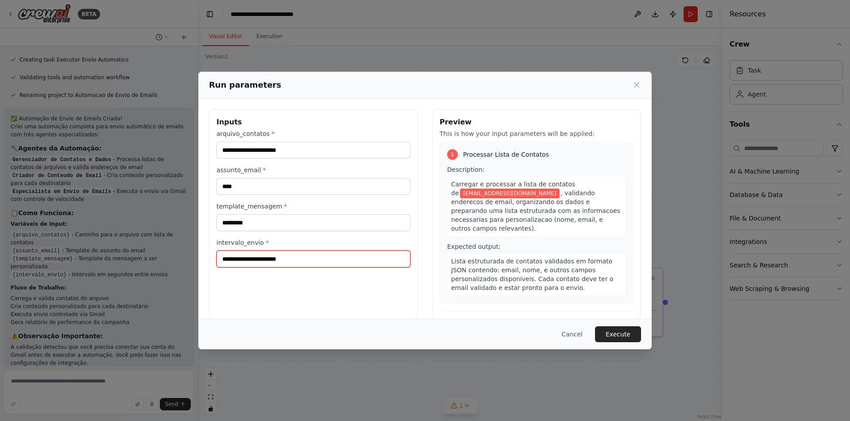
click at [259, 261] on input "intervalo_envio *" at bounding box center [313, 258] width 194 height 17
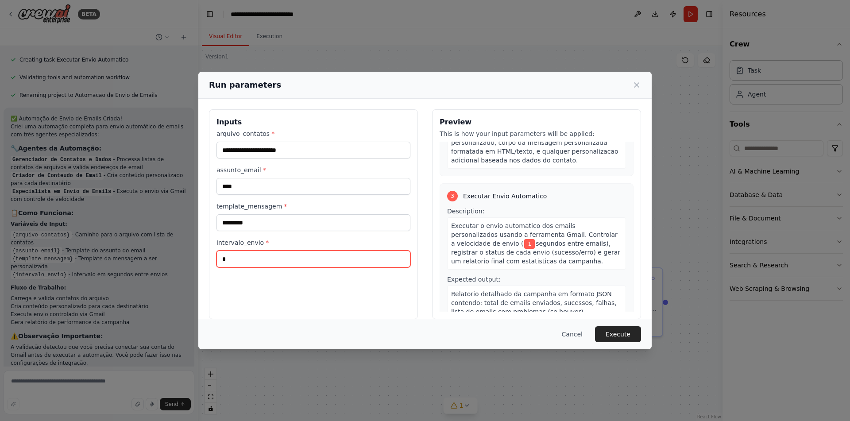
scroll to position [312, 0]
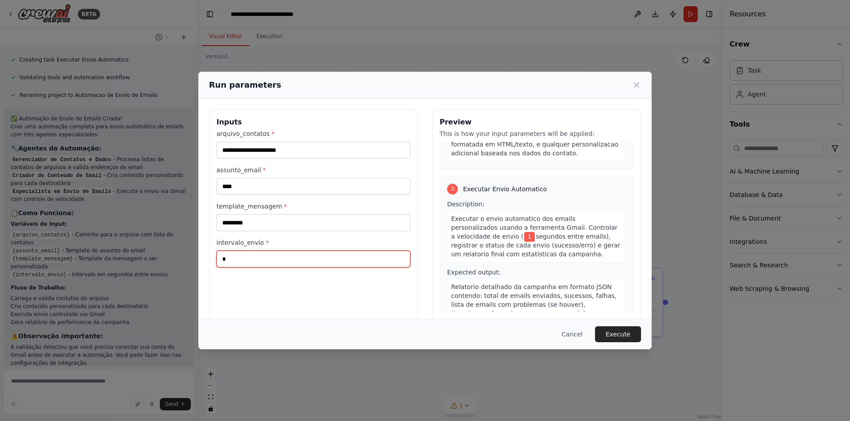
type input "*"
click at [615, 324] on div "Cancel Execute" at bounding box center [424, 334] width 453 height 31
click at [618, 335] on button "Execute" at bounding box center [618, 334] width 46 height 16
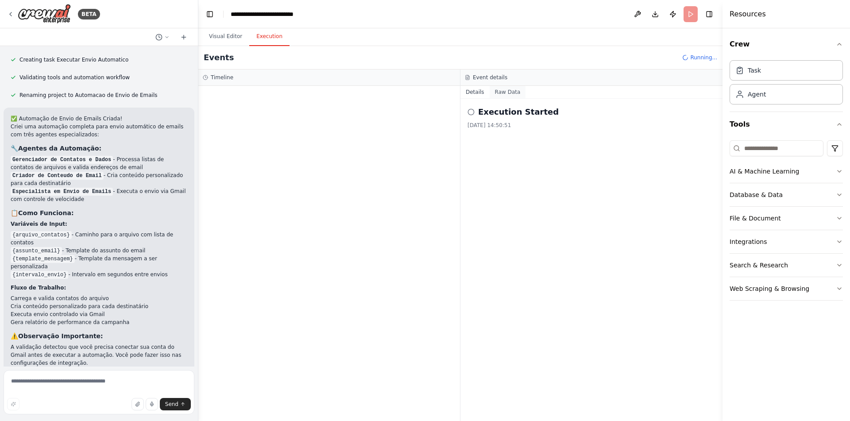
click at [515, 90] on button "Raw Data" at bounding box center [507, 92] width 36 height 12
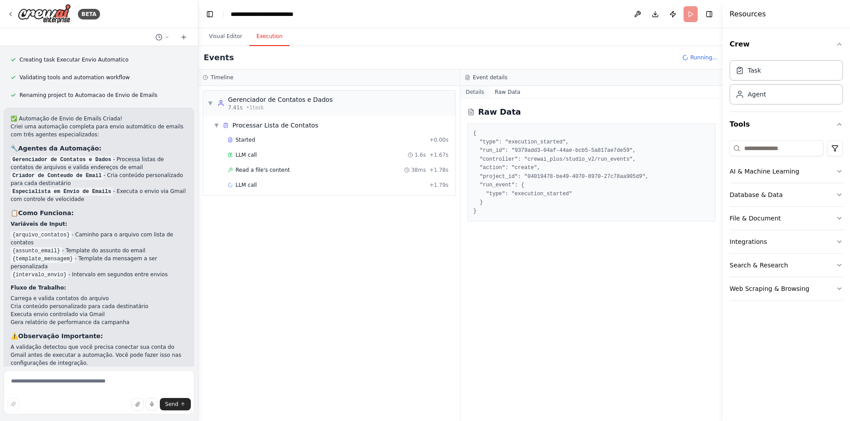
click at [471, 94] on button "Details" at bounding box center [474, 92] width 29 height 12
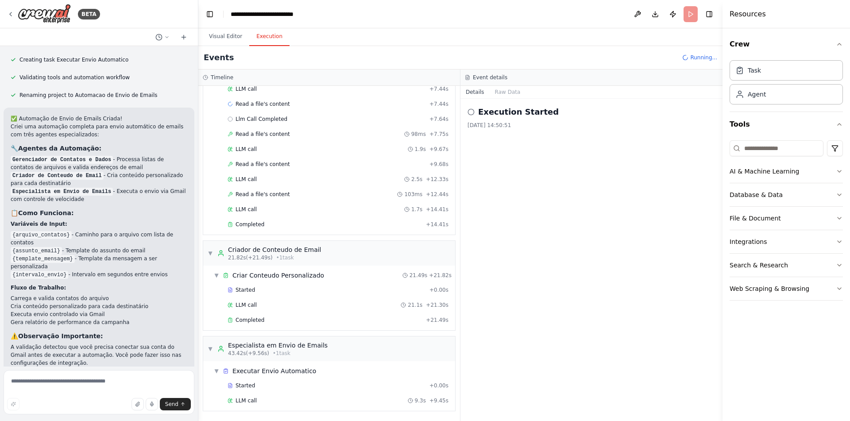
scroll to position [171, 0]
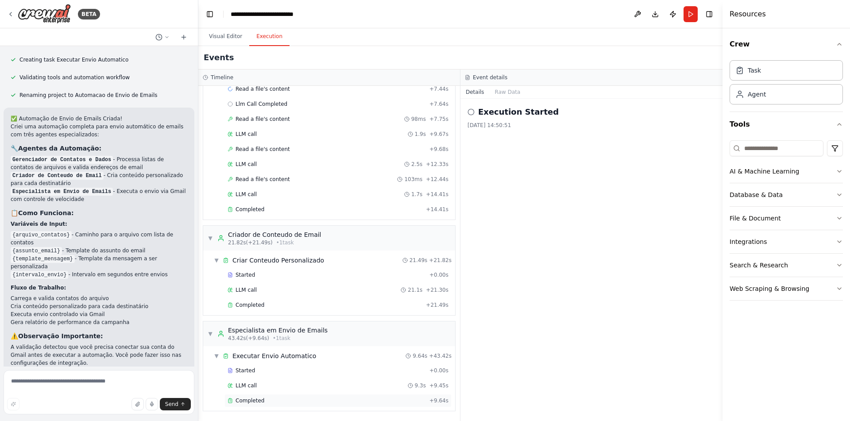
click at [322, 402] on div "Completed" at bounding box center [326, 400] width 198 height 7
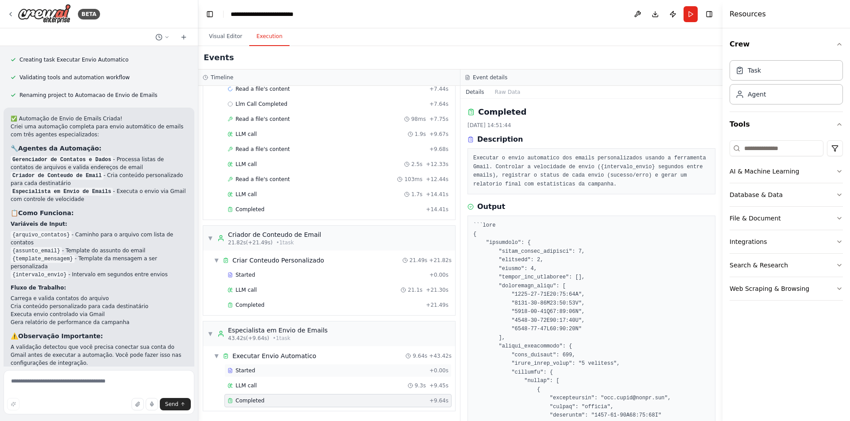
click at [321, 371] on div "Started" at bounding box center [326, 370] width 198 height 7
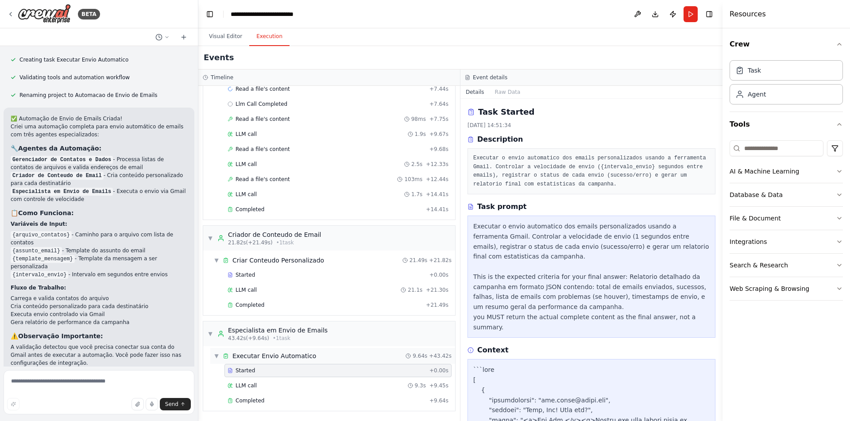
click at [318, 361] on div "▼ Executar Envio Automatico 9.64s + 43.42s" at bounding box center [332, 356] width 245 height 16
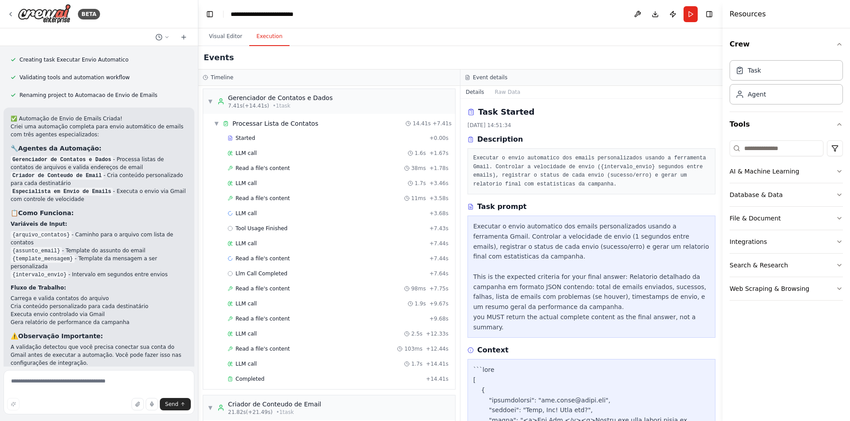
scroll to position [0, 0]
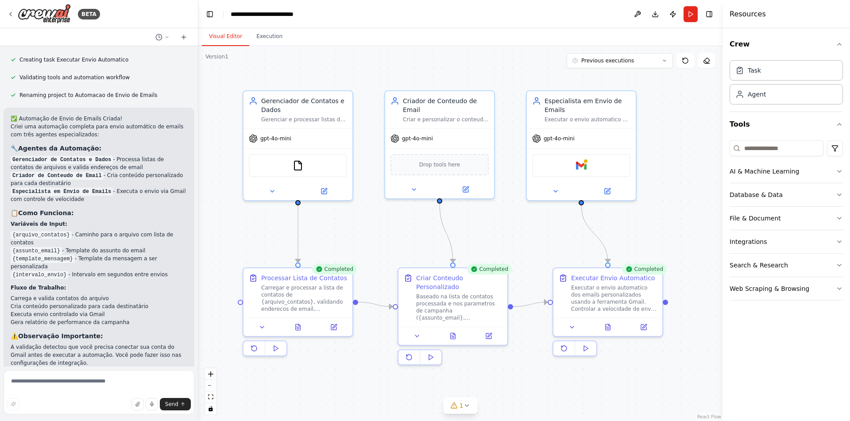
click at [229, 33] on button "Visual Editor" at bounding box center [225, 36] width 47 height 19
click at [265, 331] on div at bounding box center [297, 325] width 109 height 18
click at [264, 327] on icon at bounding box center [261, 325] width 7 height 7
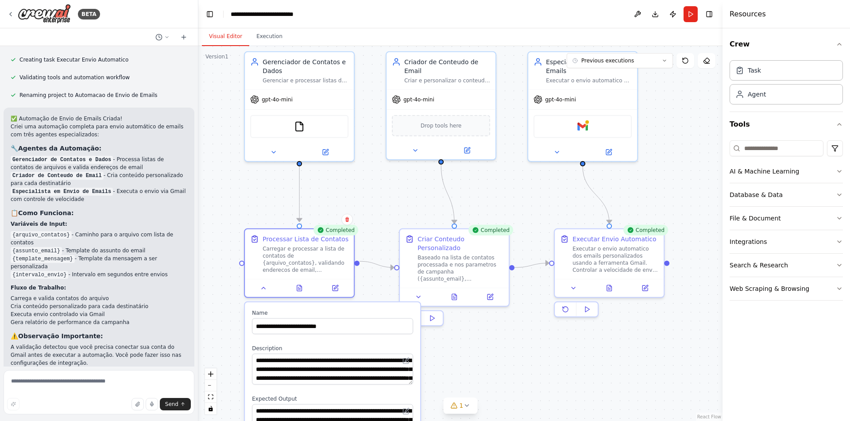
drag, startPoint x: 223, startPoint y: 296, endPoint x: 230, endPoint y: 187, distance: 109.1
click at [236, 200] on div ".deletable-edge-delete-btn { width: 20px; height: 20px; border: 0px solid #ffff…" at bounding box center [460, 233] width 524 height 375
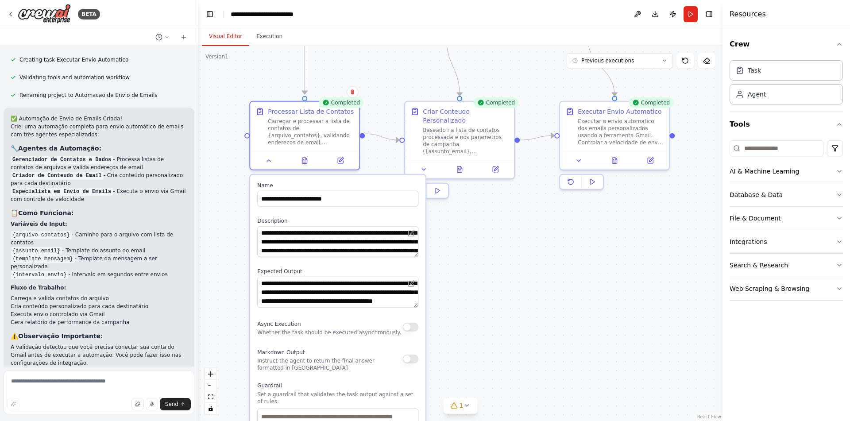
drag, startPoint x: 243, startPoint y: 329, endPoint x: 257, endPoint y: 296, distance: 36.5
click at [234, 292] on div ".deletable-edge-delete-btn { width: 20px; height: 20px; border: 0px solid #ffff…" at bounding box center [460, 233] width 524 height 375
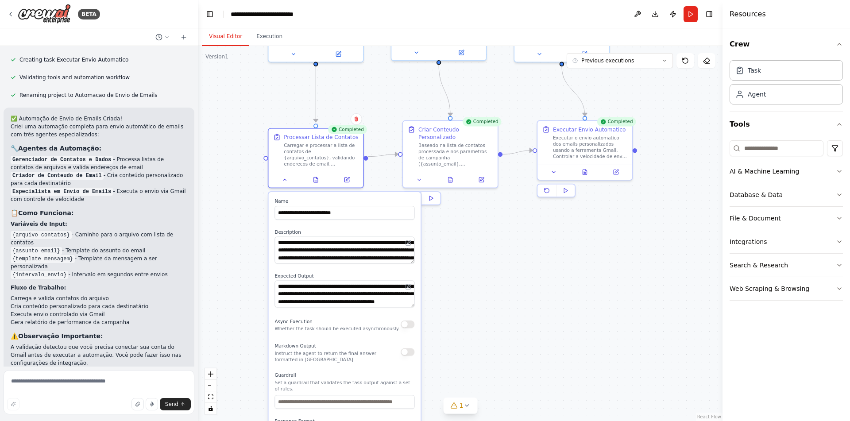
drag, startPoint x: 414, startPoint y: 300, endPoint x: 411, endPoint y: 311, distance: 11.3
click at [411, 311] on div "**********" at bounding box center [345, 340] width 152 height 297
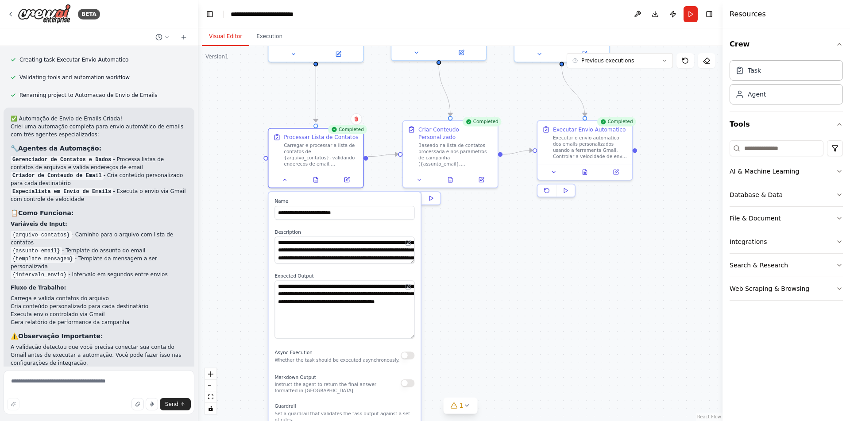
drag, startPoint x: 413, startPoint y: 307, endPoint x: 406, endPoint y: 327, distance: 21.3
click at [406, 327] on textarea "**********" at bounding box center [344, 310] width 140 height 58
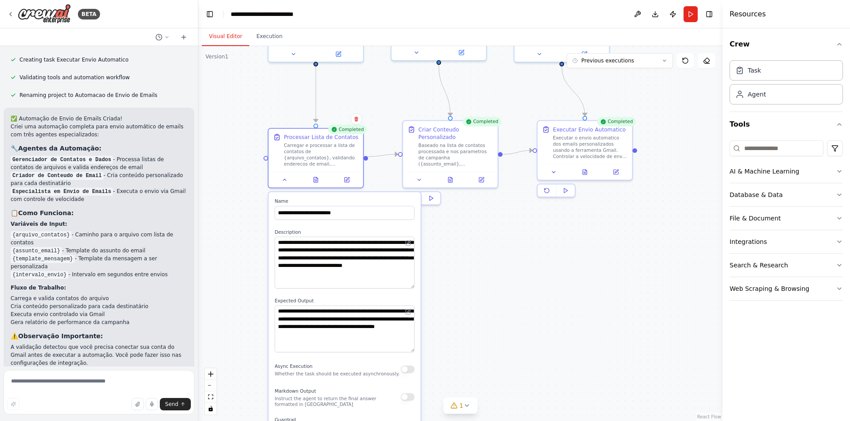
drag, startPoint x: 412, startPoint y: 263, endPoint x: 402, endPoint y: 288, distance: 26.6
click at [402, 288] on textarea "**********" at bounding box center [344, 263] width 140 height 52
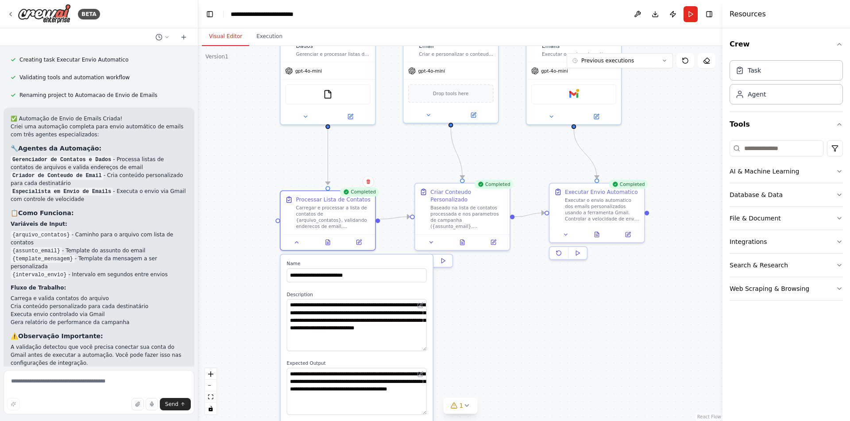
drag, startPoint x: 502, startPoint y: 277, endPoint x: 514, endPoint y: 340, distance: 64.0
click at [514, 340] on div ".deletable-edge-delete-btn { width: 20px; height: 20px; border: 0px solid #ffff…" at bounding box center [460, 233] width 524 height 375
click at [308, 114] on button at bounding box center [305, 115] width 43 height 9
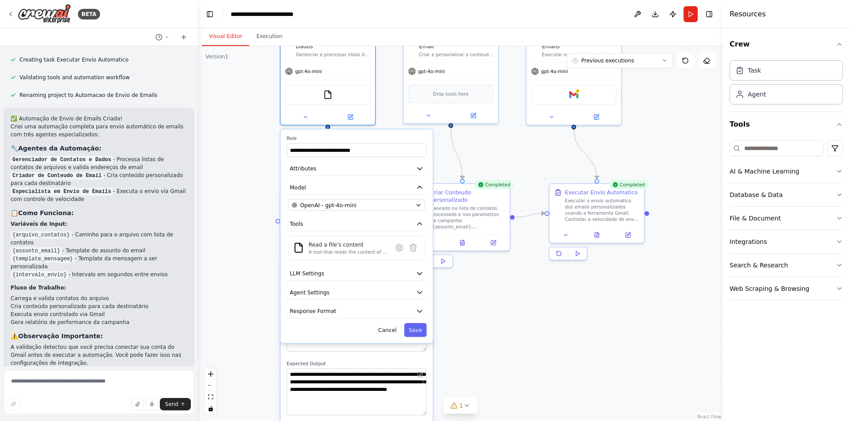
click at [239, 185] on div ".deletable-edge-delete-btn { width: 20px; height: 20px; border: 0px solid #ffff…" at bounding box center [460, 233] width 524 height 375
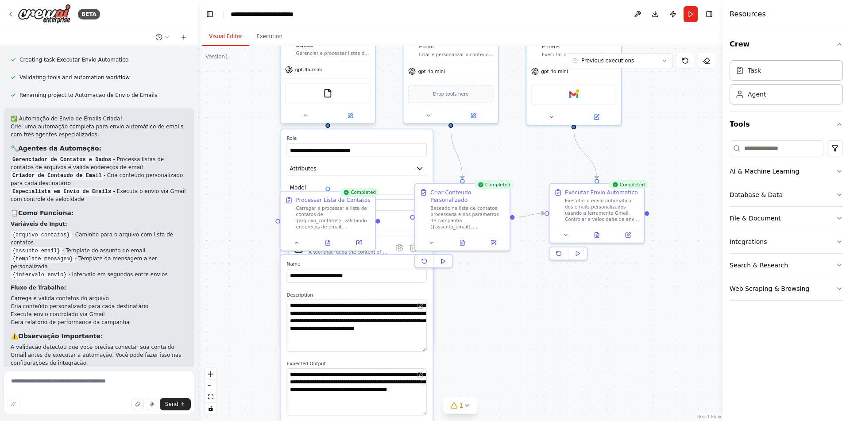
click at [350, 122] on div at bounding box center [328, 115] width 95 height 15
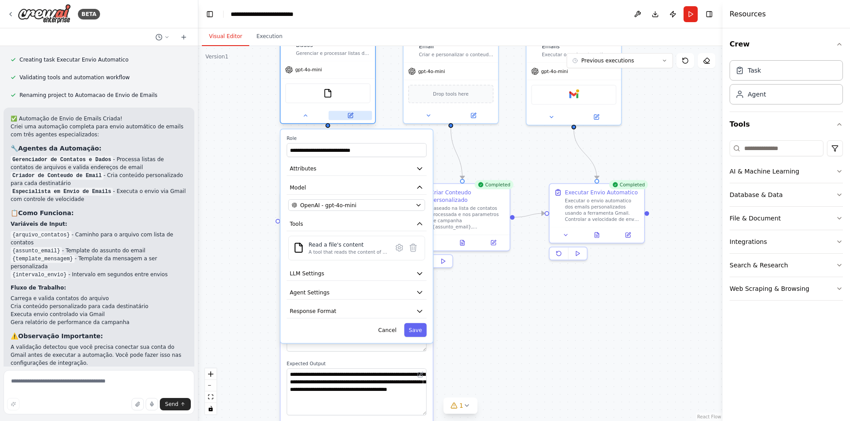
click at [355, 119] on button at bounding box center [349, 115] width 43 height 9
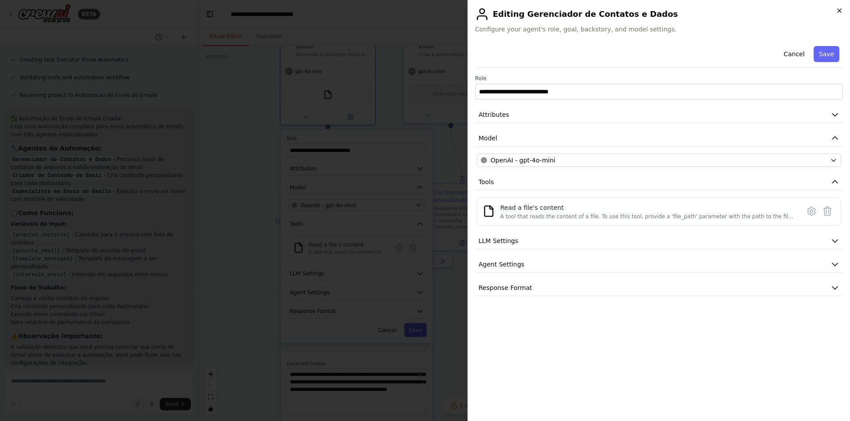
click at [840, 12] on icon "button" at bounding box center [838, 10] width 7 height 7
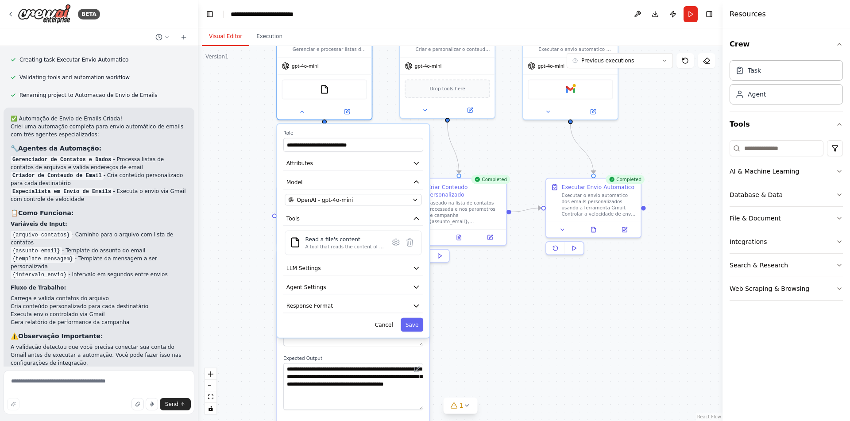
click at [243, 266] on div ".deletable-edge-delete-btn { width: 20px; height: 20px; border: 0px solid #ffff…" at bounding box center [460, 233] width 524 height 375
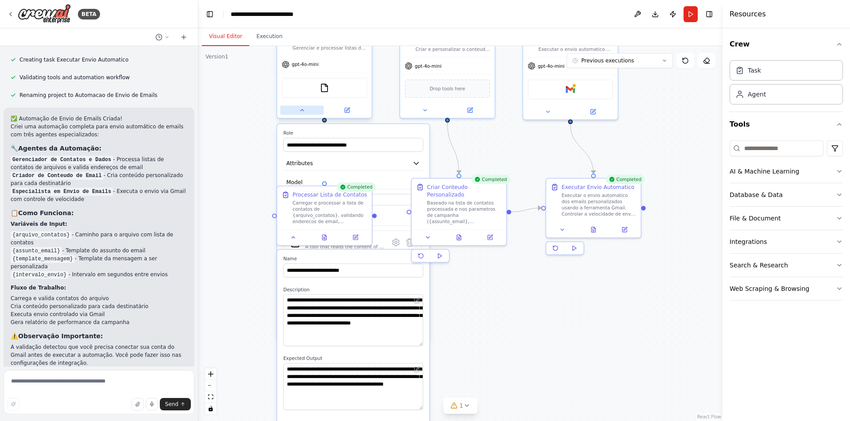
click at [297, 108] on button at bounding box center [301, 109] width 43 height 9
click at [292, 234] on icon at bounding box center [293, 236] width 6 height 6
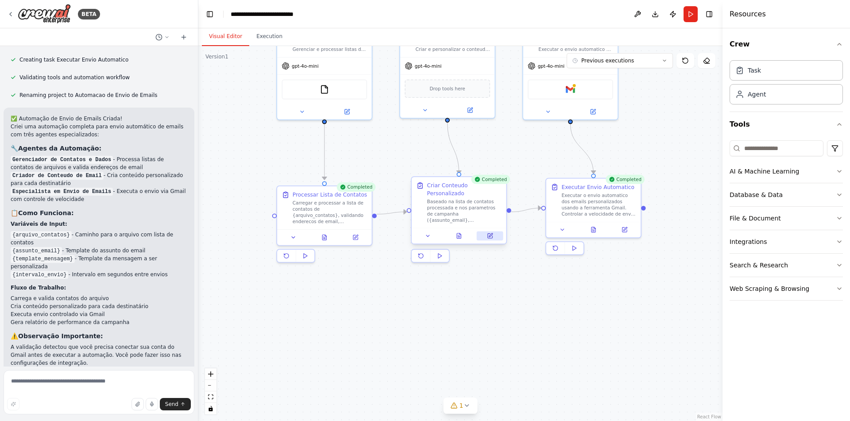
click at [496, 237] on button at bounding box center [490, 235] width 27 height 9
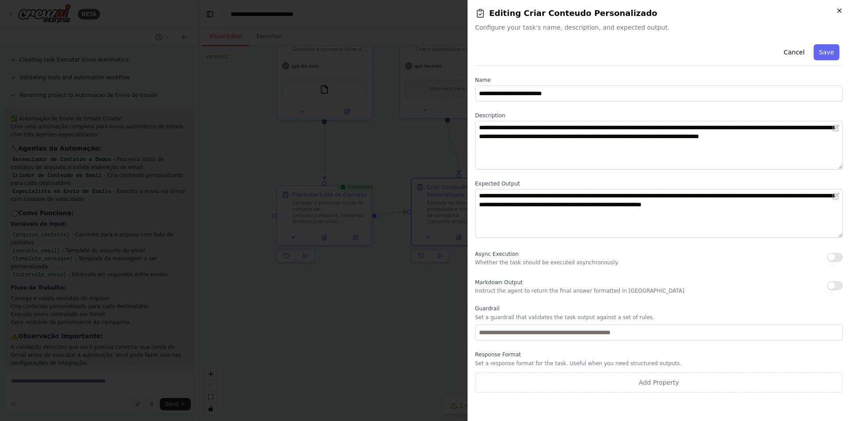
click at [837, 9] on icon "button" at bounding box center [838, 10] width 7 height 7
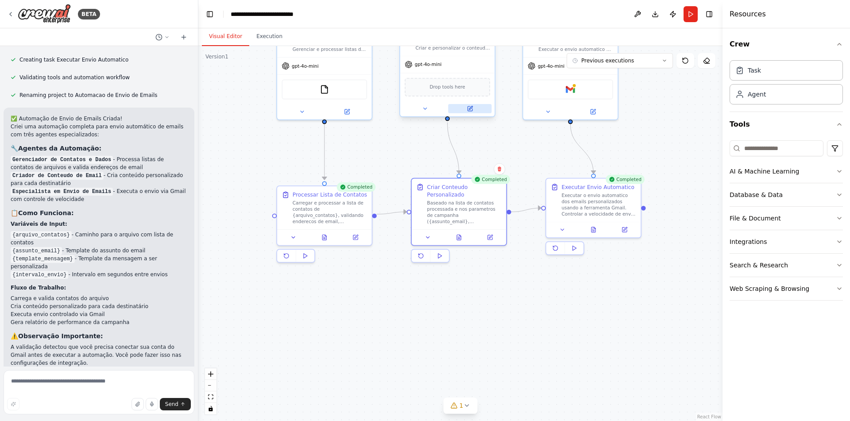
click at [481, 108] on button at bounding box center [469, 108] width 43 height 9
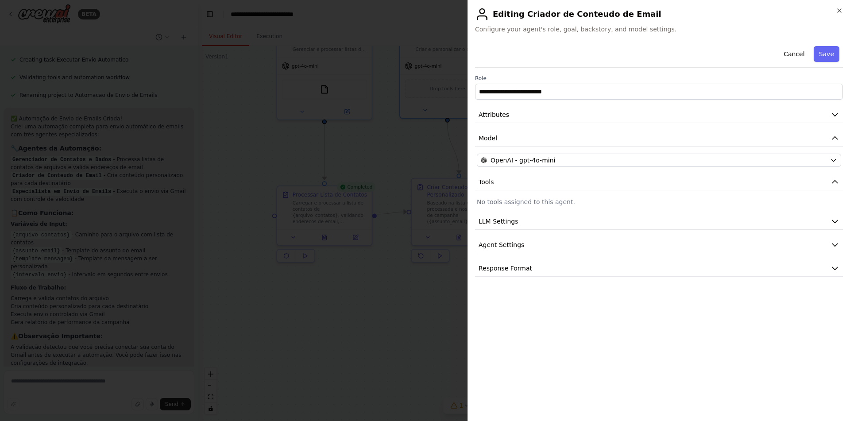
click at [835, 13] on h2 "Editing Criador de Conteudo de Email" at bounding box center [659, 14] width 368 height 14
click at [842, 8] on icon "button" at bounding box center [838, 10] width 7 height 7
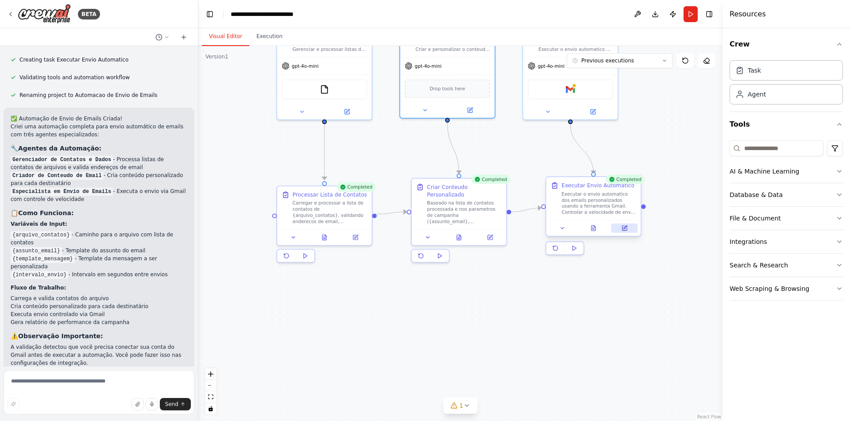
click at [620, 226] on button at bounding box center [624, 227] width 27 height 9
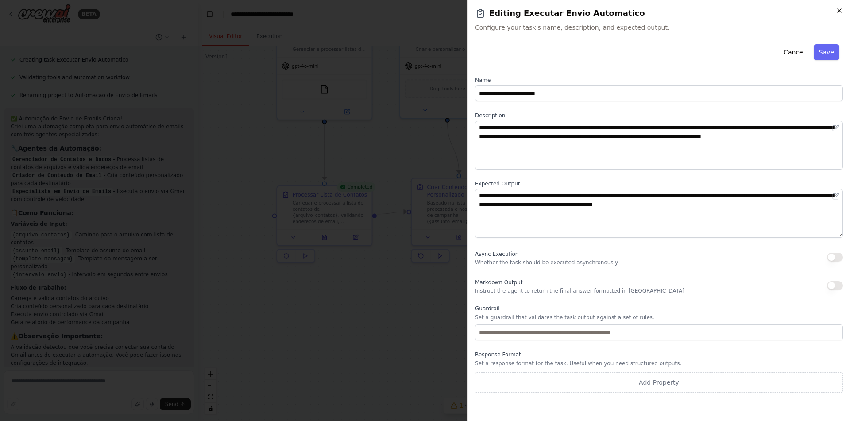
click at [838, 12] on icon "button" at bounding box center [838, 10] width 7 height 7
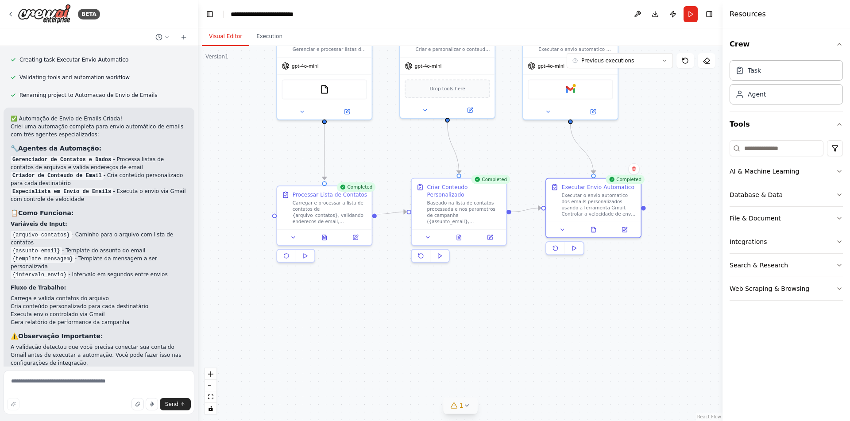
click at [457, 412] on button "1" at bounding box center [460, 405] width 34 height 16
click at [564, 306] on div ".deletable-edge-delete-btn { width: 20px; height: 20px; border: 0px solid #ffff…" at bounding box center [460, 233] width 524 height 375
click at [265, 40] on button "Execution" at bounding box center [269, 36] width 40 height 19
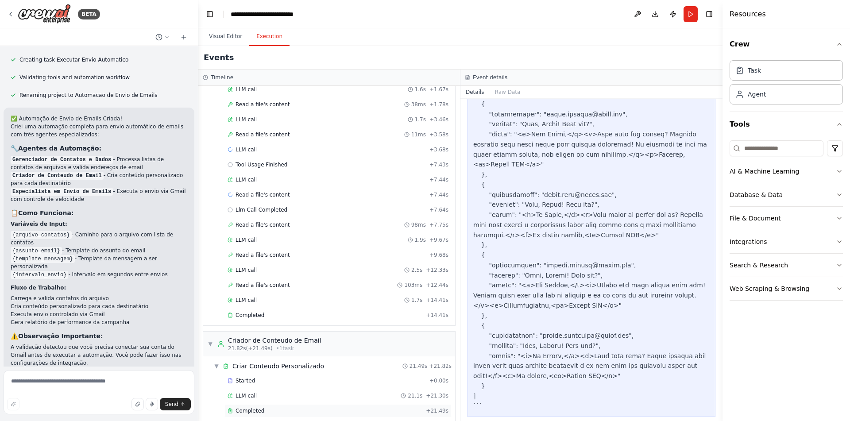
scroll to position [65, 0]
click at [252, 195] on span "Read a file's content" at bounding box center [262, 195] width 54 height 7
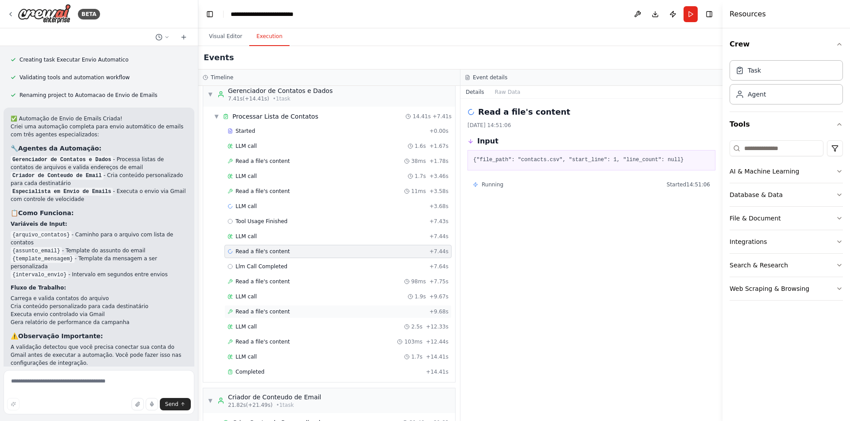
scroll to position [0, 0]
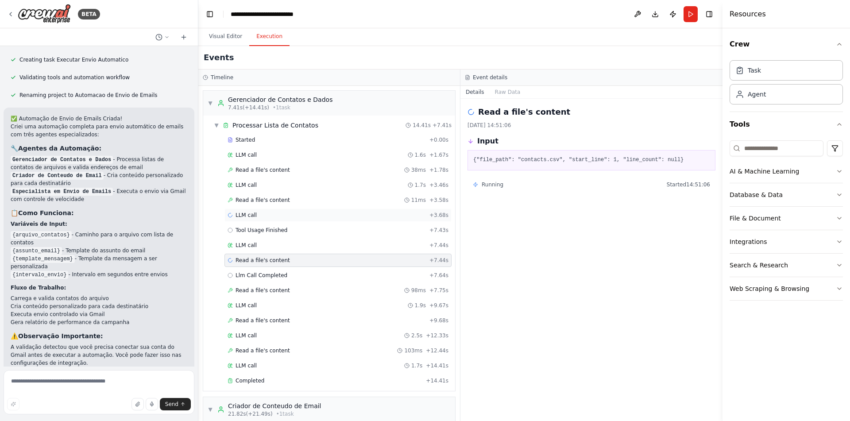
click at [305, 215] on div "LLM call + 3.68s" at bounding box center [337, 214] width 221 height 7
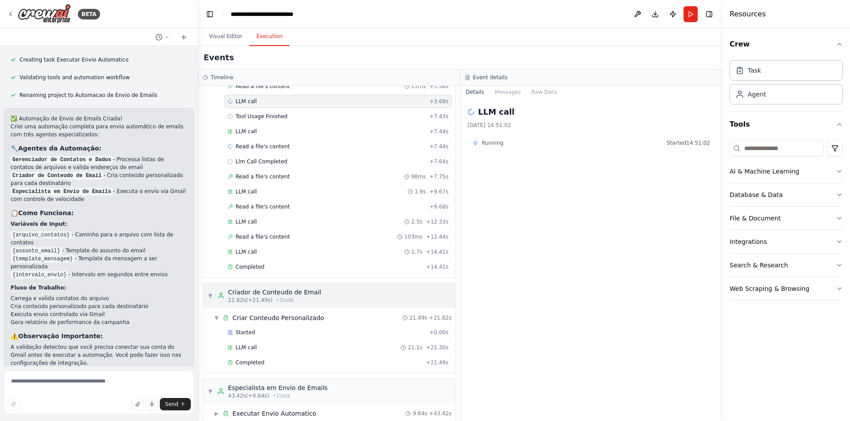
scroll to position [126, 0]
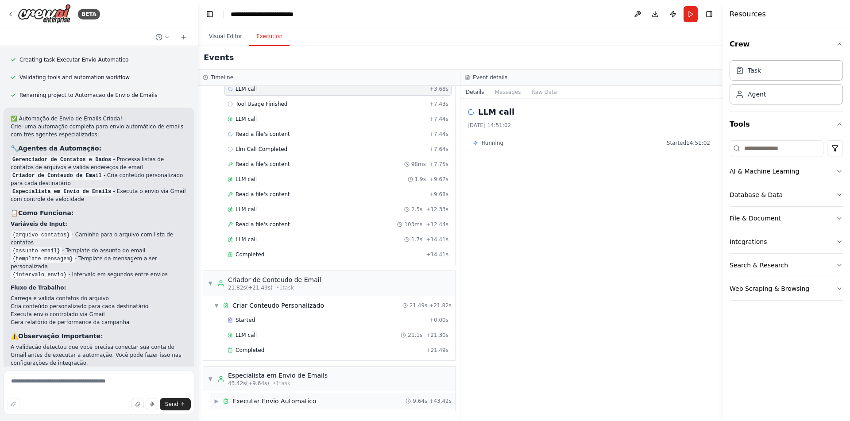
click at [336, 398] on div "▶ Executar Envio Automatico 9.64s + 43.42s" at bounding box center [332, 401] width 245 height 16
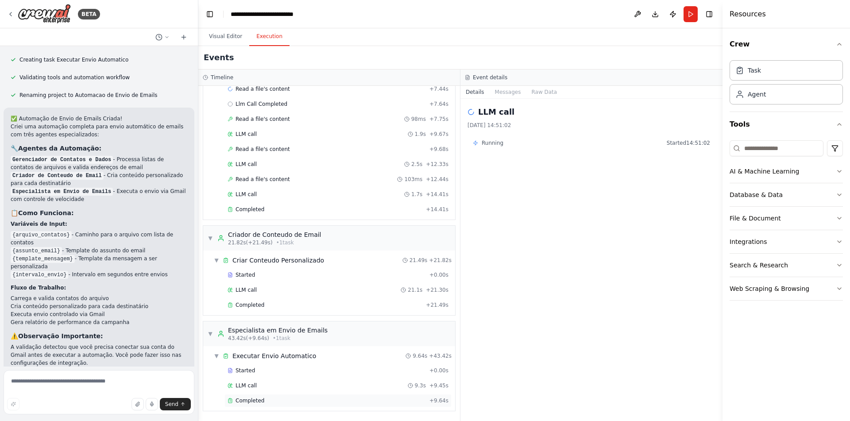
click at [337, 397] on div "Completed" at bounding box center [326, 400] width 198 height 7
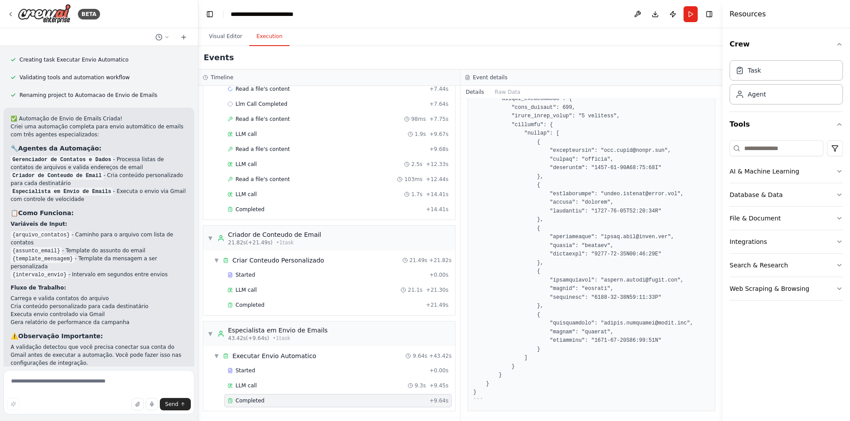
scroll to position [252, 0]
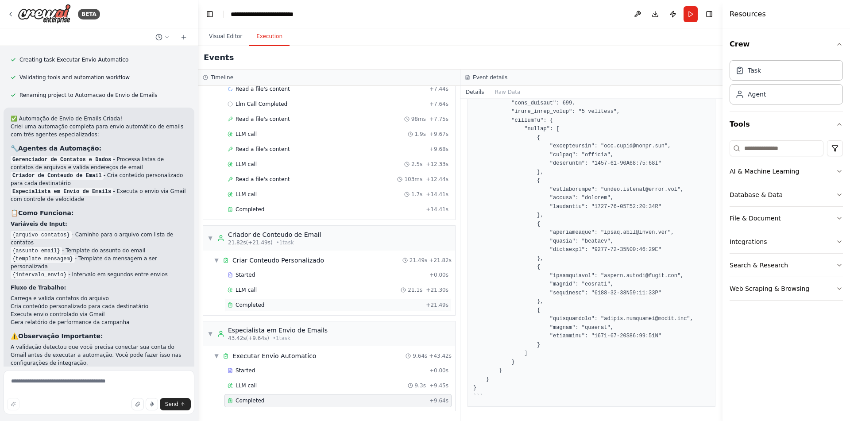
click at [276, 304] on div "Completed" at bounding box center [324, 304] width 195 height 7
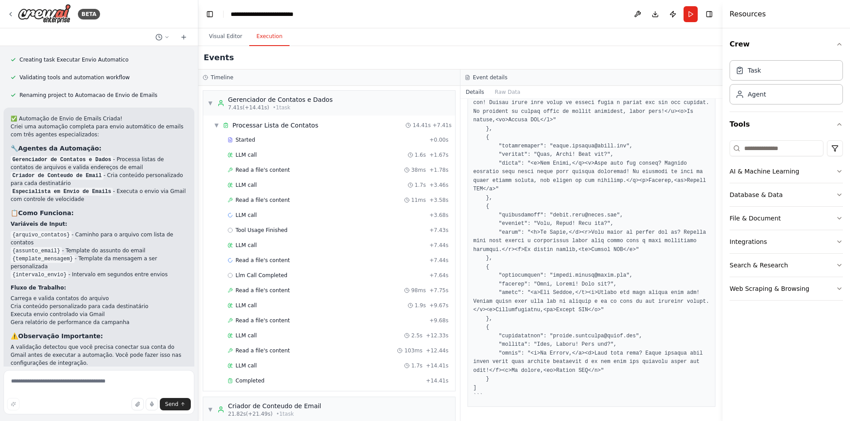
scroll to position [171, 0]
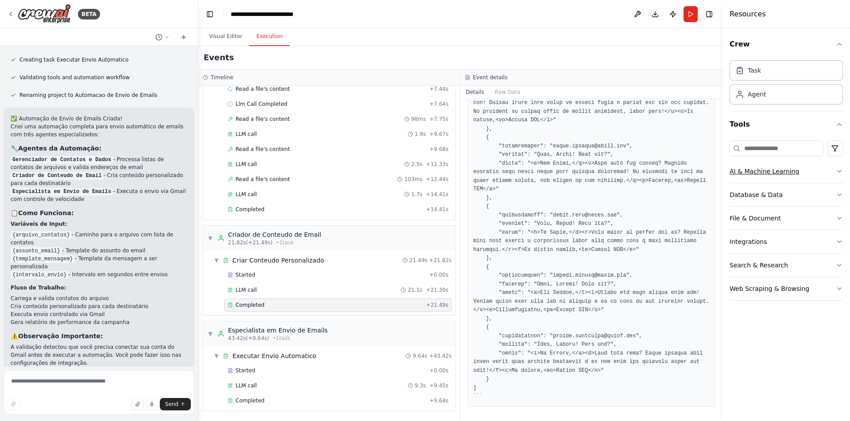
click at [834, 167] on button "AI & Machine Learning" at bounding box center [785, 171] width 113 height 23
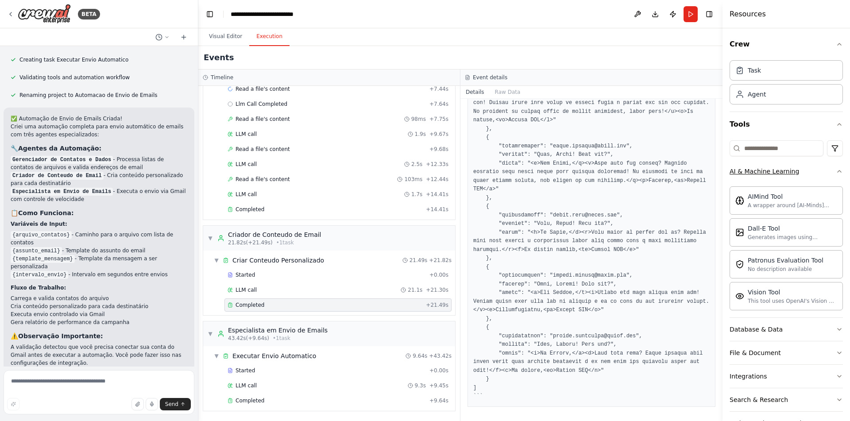
click at [838, 168] on button "AI & Machine Learning" at bounding box center [785, 171] width 113 height 23
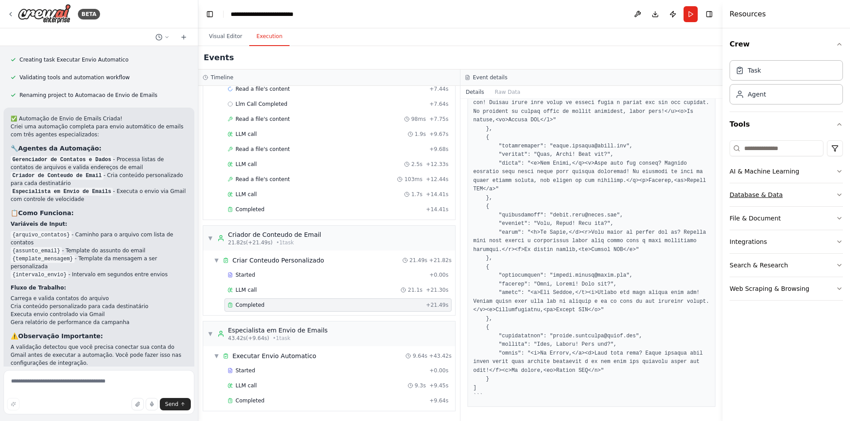
click at [815, 195] on button "Database & Data" at bounding box center [785, 194] width 113 height 23
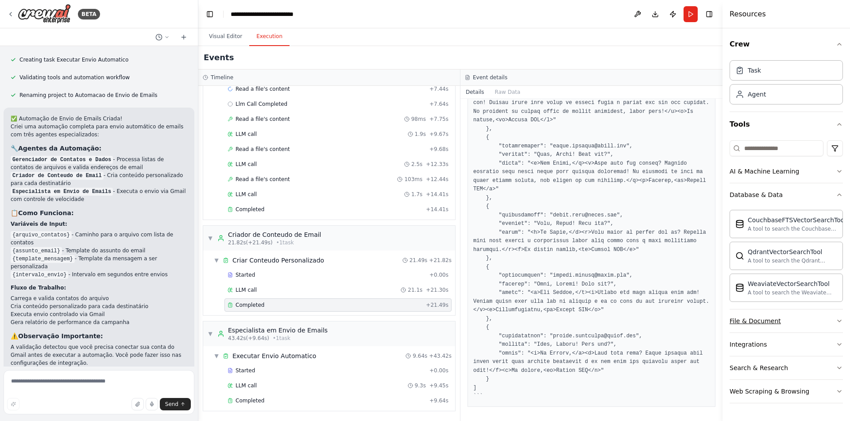
click at [823, 319] on button "File & Document" at bounding box center [785, 320] width 113 height 23
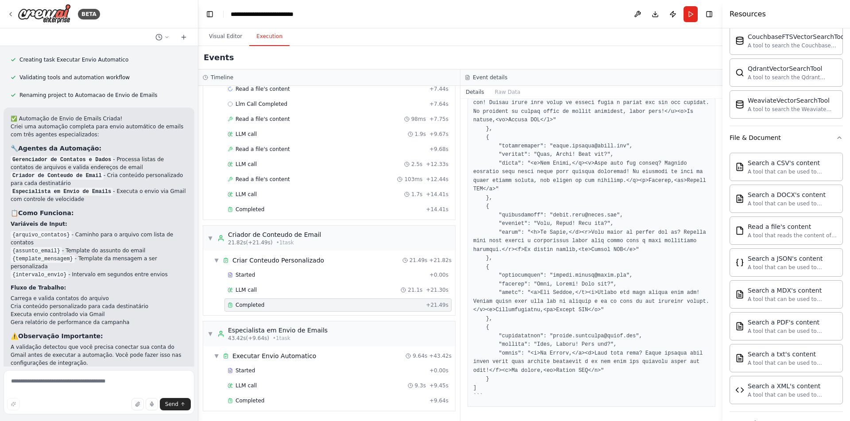
scroll to position [962, 0]
